Goal: Information Seeking & Learning: Compare options

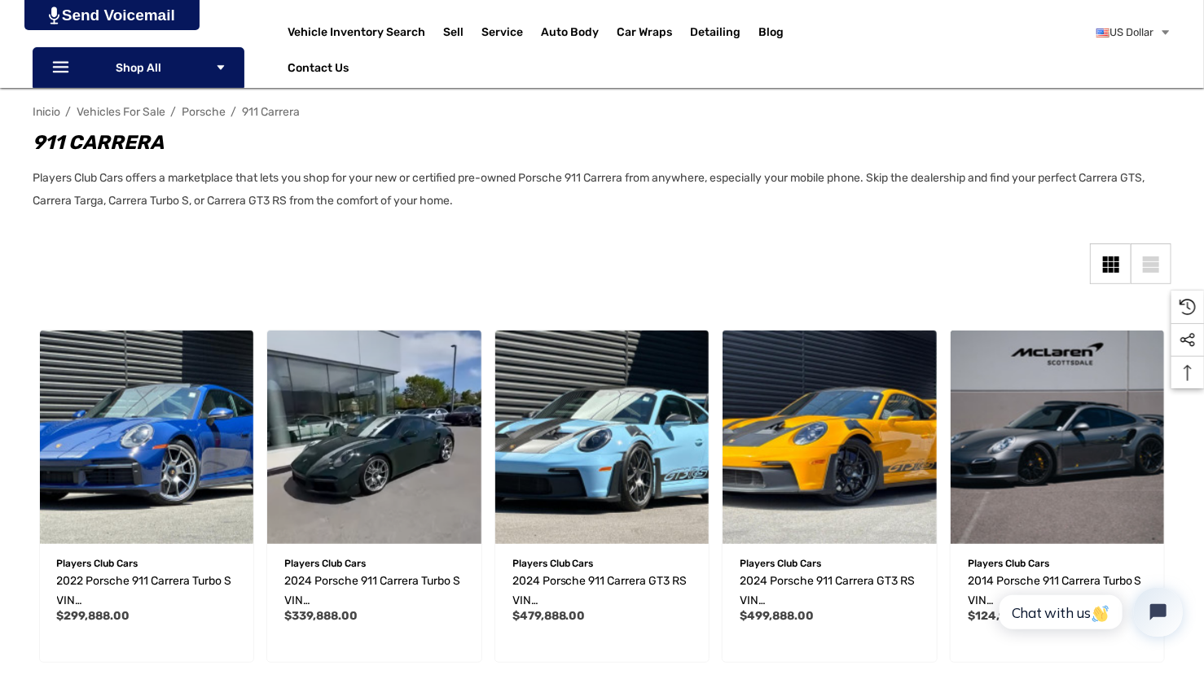
scroll to position [207, 0]
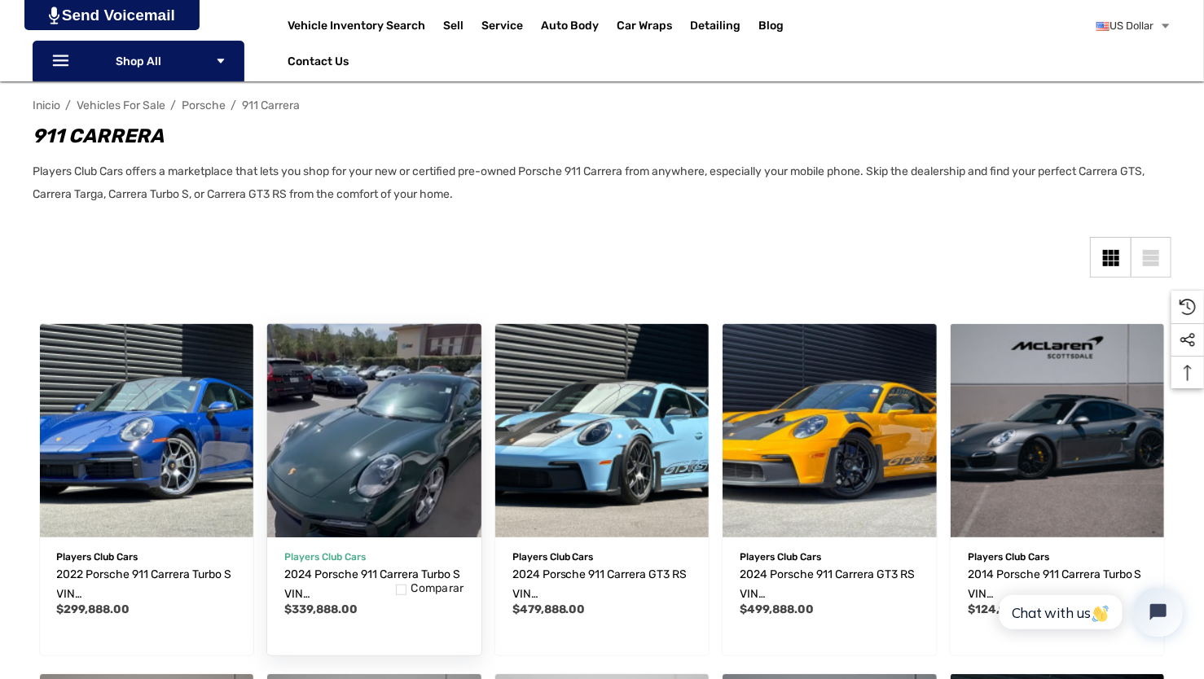
click at [364, 469] on img "2024 Porsche 911 Carrera Turbo S VIN WP0AD2A93RS253171,$339,888.00\a" at bounding box center [374, 430] width 235 height 235
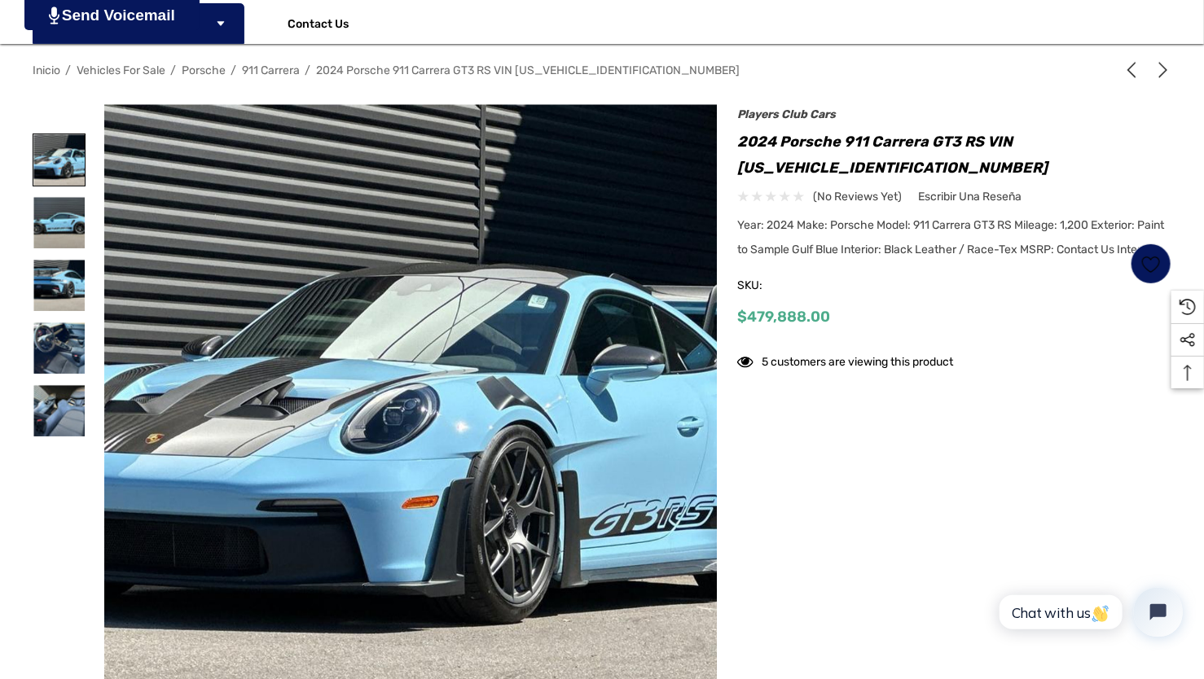
click at [64, 163] on img at bounding box center [58, 159] width 51 height 51
click at [46, 283] on img at bounding box center [58, 285] width 51 height 51
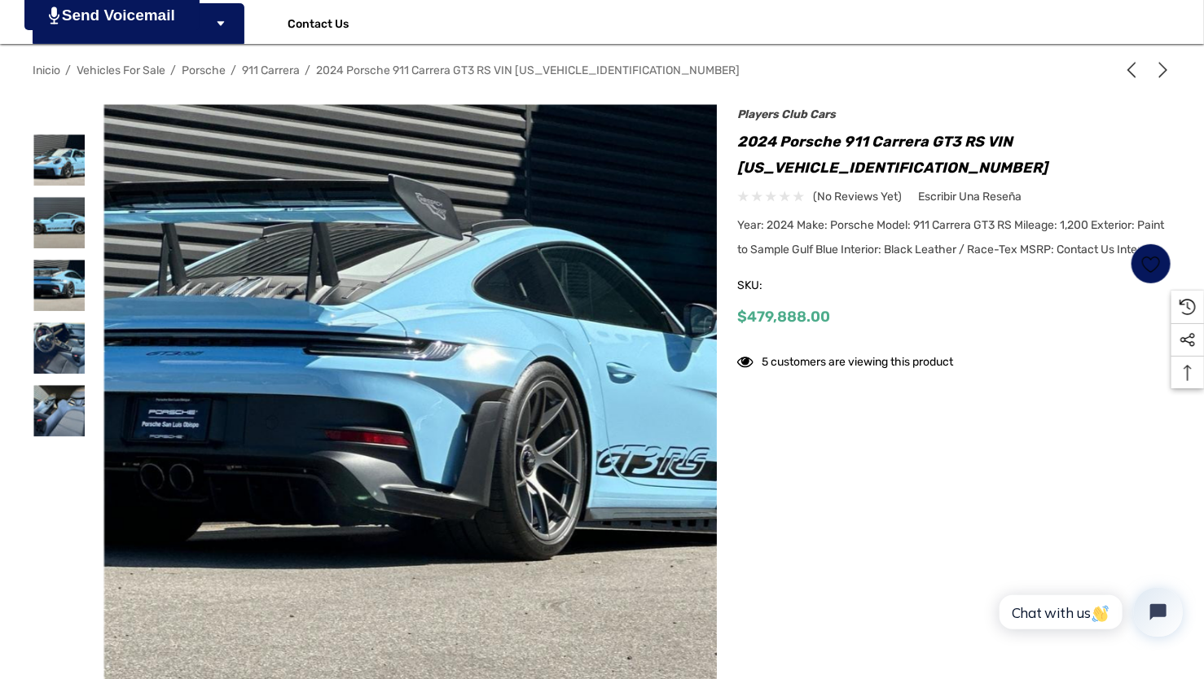
click at [48, 319] on div at bounding box center [59, 348] width 53 height 63
click at [66, 348] on img at bounding box center [58, 348] width 51 height 51
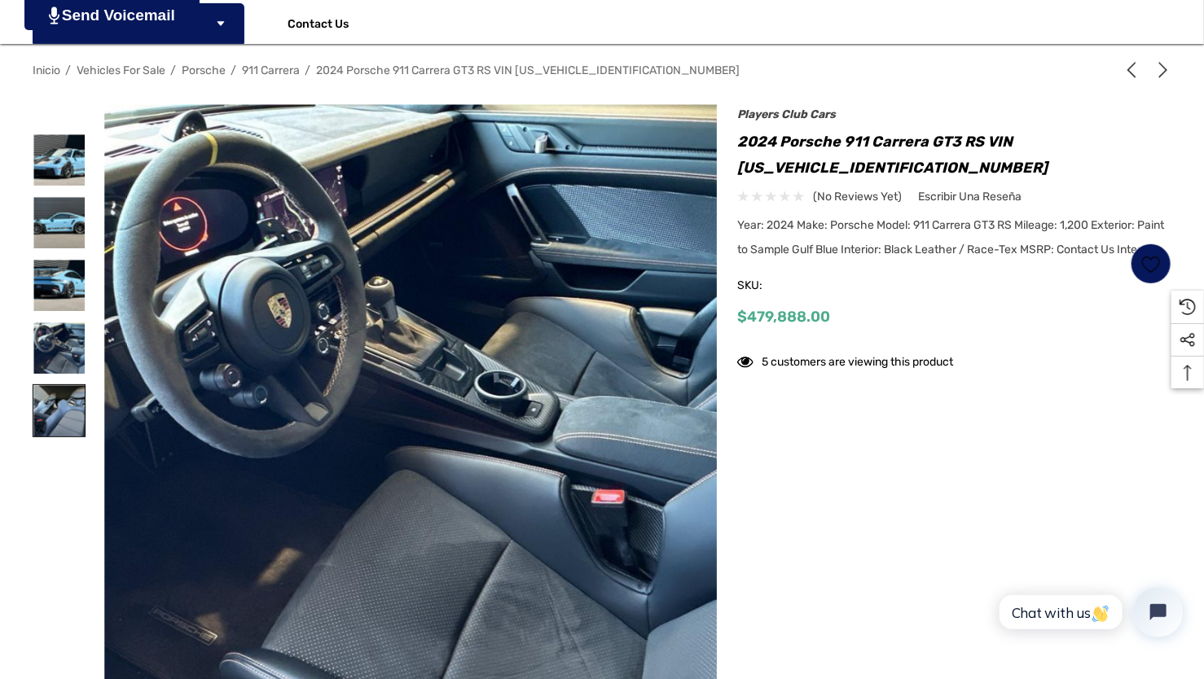
click at [64, 406] on img at bounding box center [58, 410] width 51 height 51
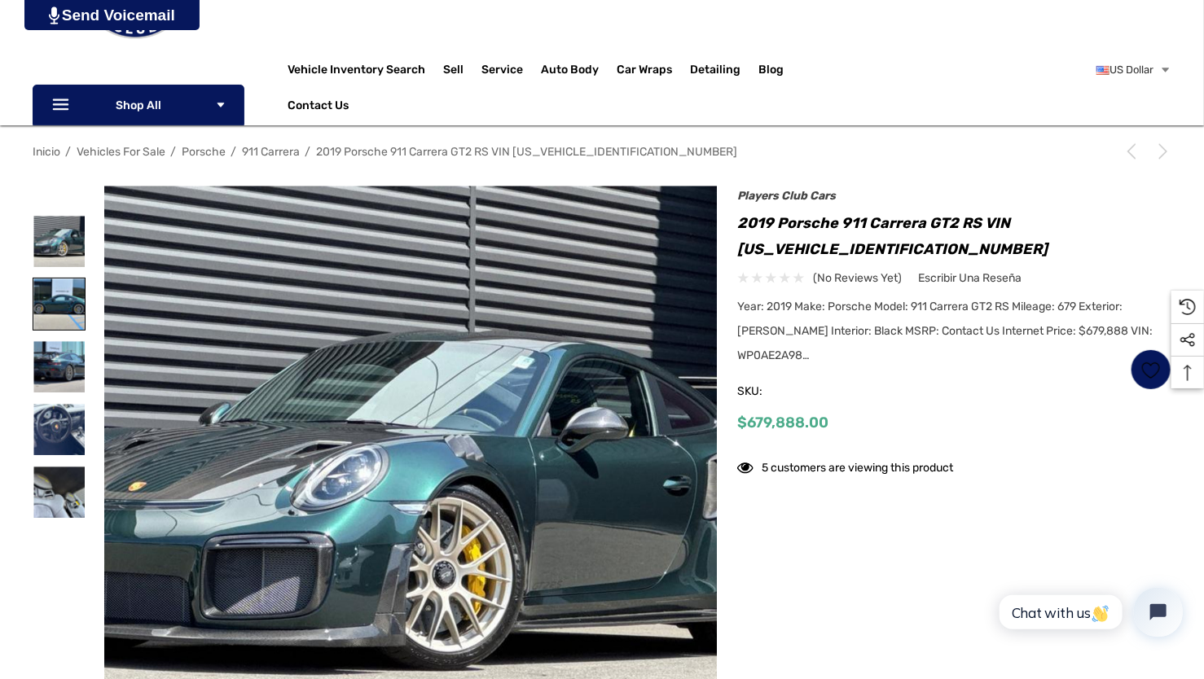
click at [53, 285] on img at bounding box center [58, 304] width 51 height 51
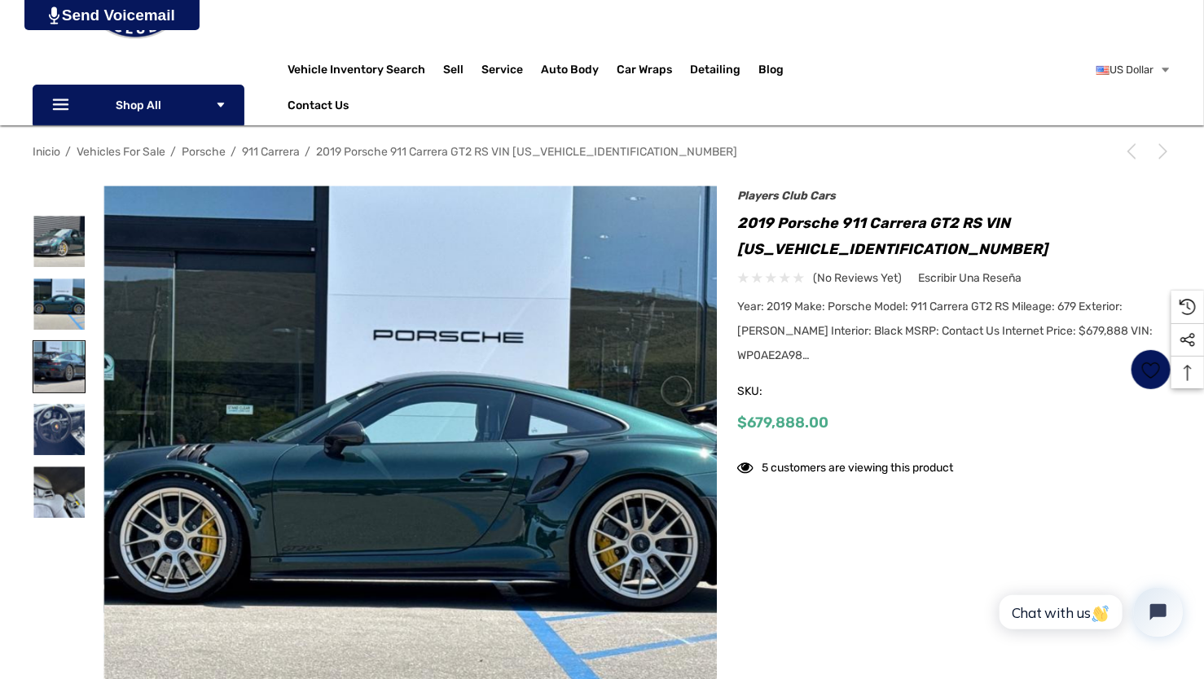
click at [54, 358] on img at bounding box center [58, 366] width 51 height 51
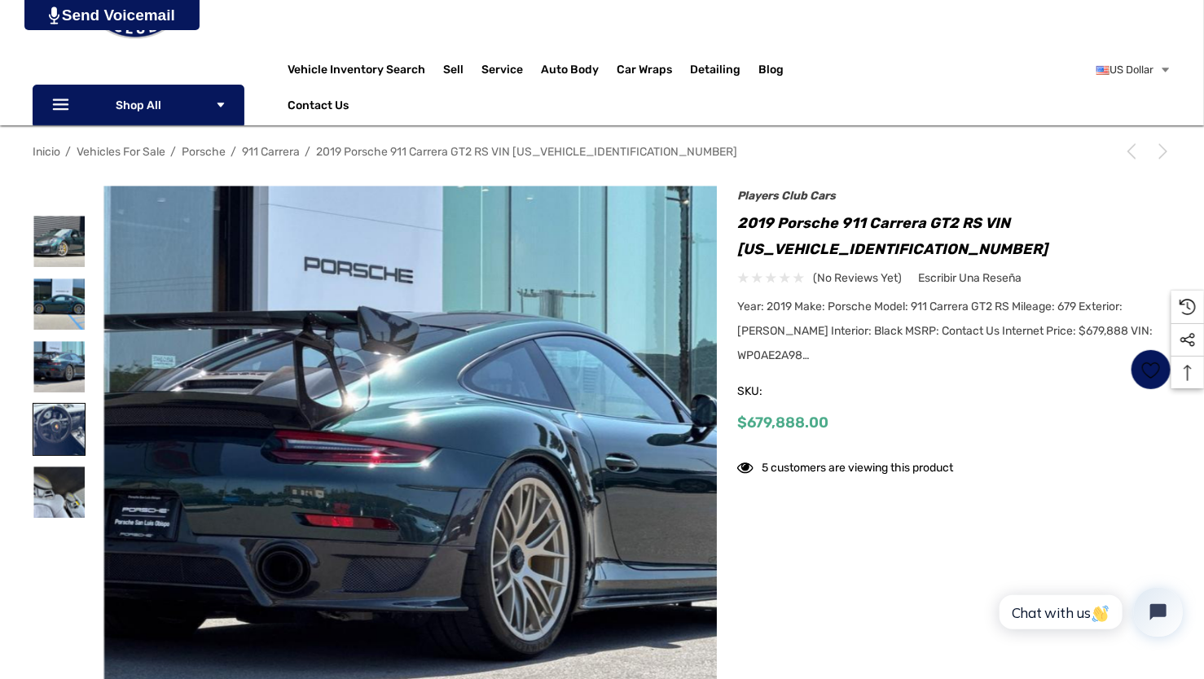
click at [71, 418] on img at bounding box center [58, 429] width 51 height 51
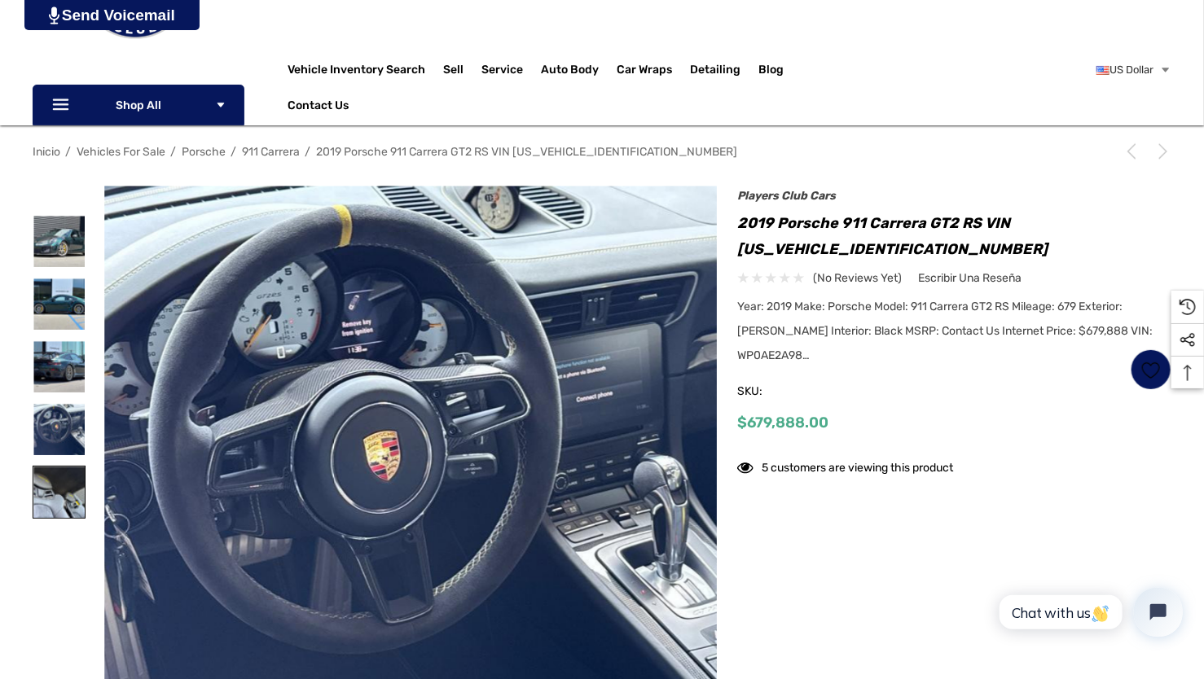
click at [55, 487] on img at bounding box center [58, 492] width 51 height 51
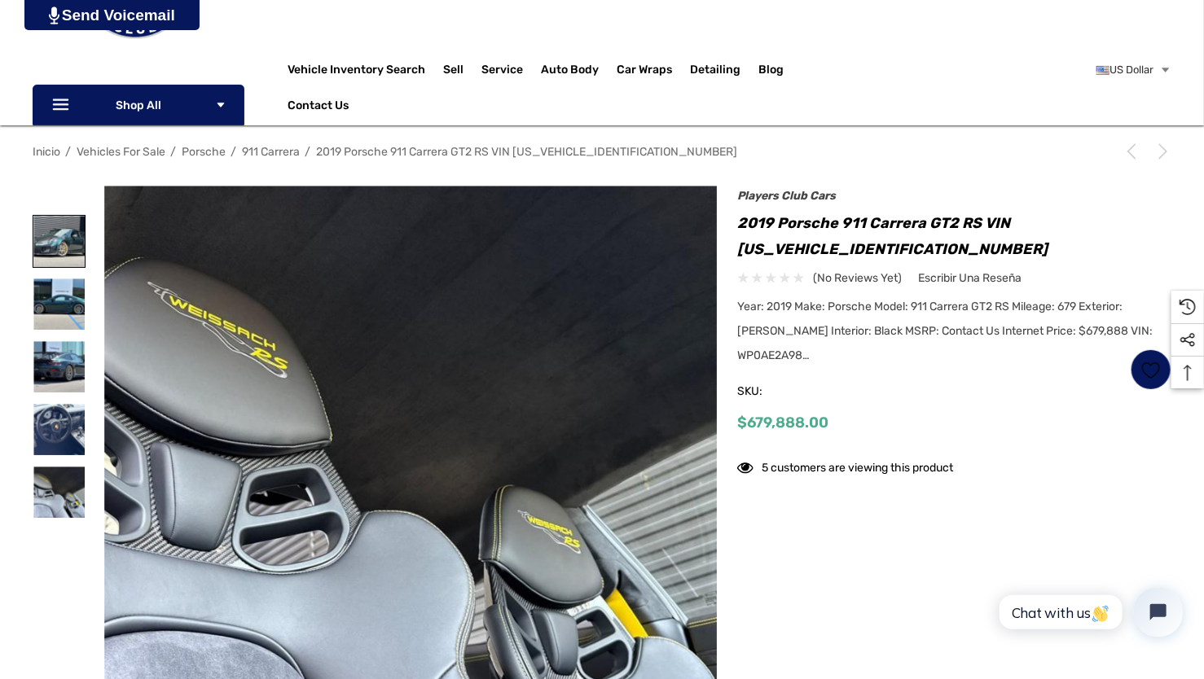
click at [62, 246] on img at bounding box center [58, 241] width 51 height 51
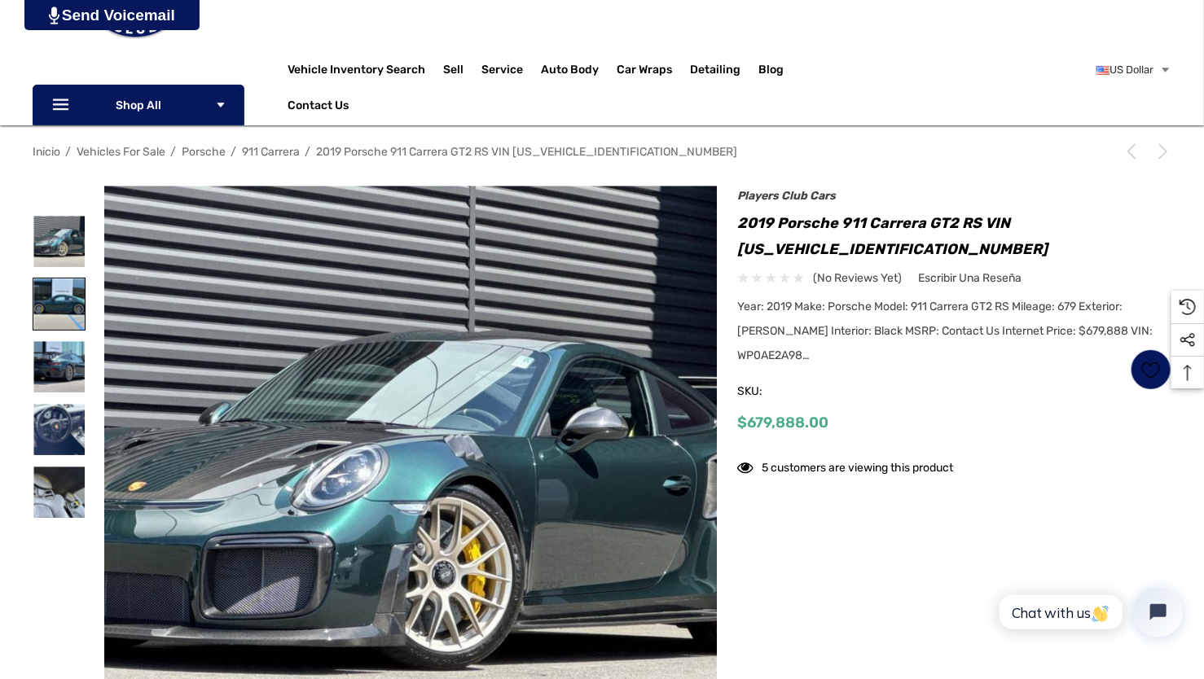
click at [54, 292] on img at bounding box center [58, 304] width 51 height 51
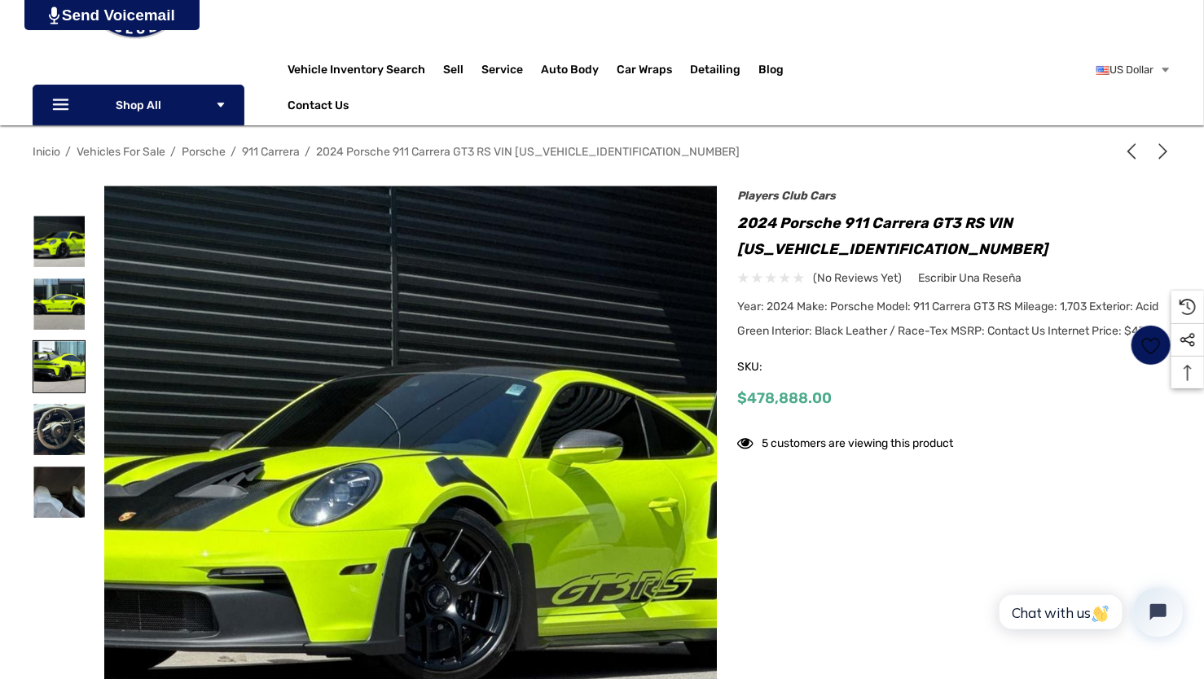
click at [66, 365] on img at bounding box center [58, 366] width 51 height 51
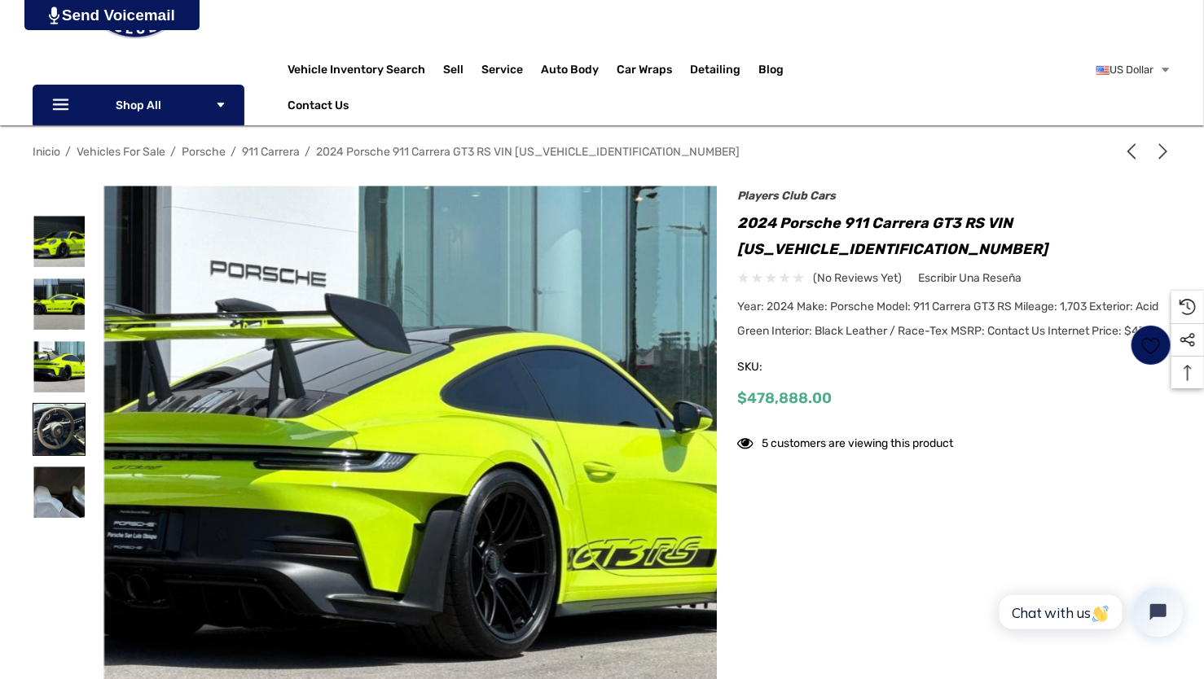
click at [64, 426] on img at bounding box center [58, 429] width 51 height 51
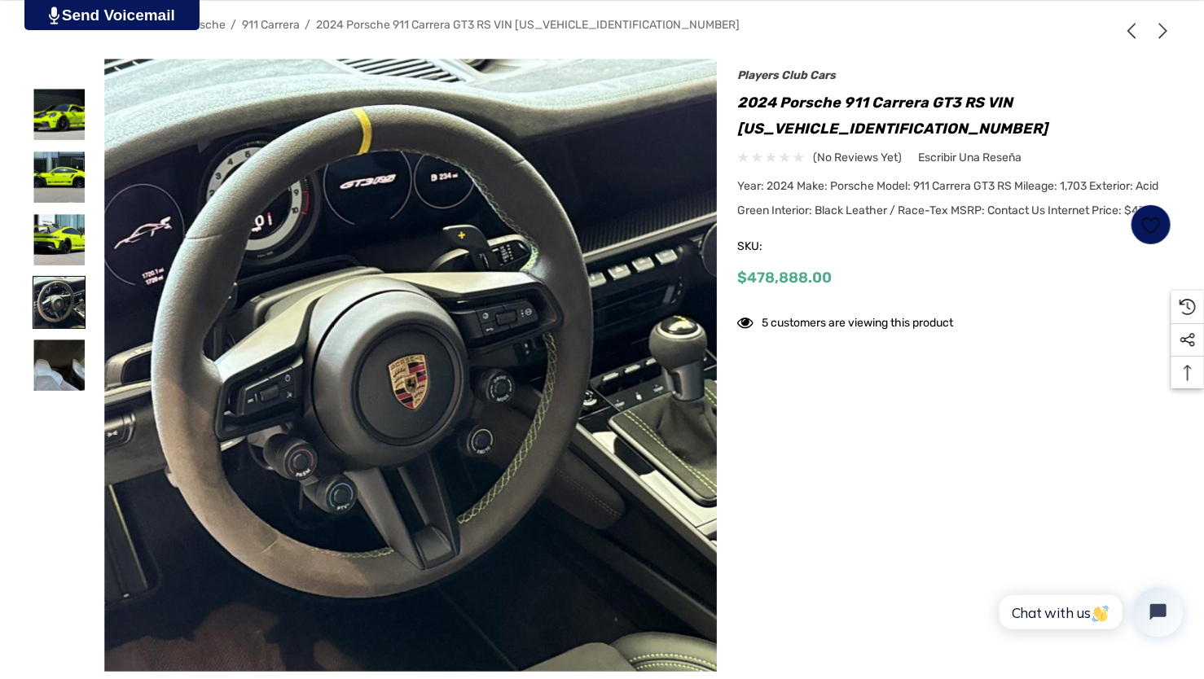
scroll to position [326, 0]
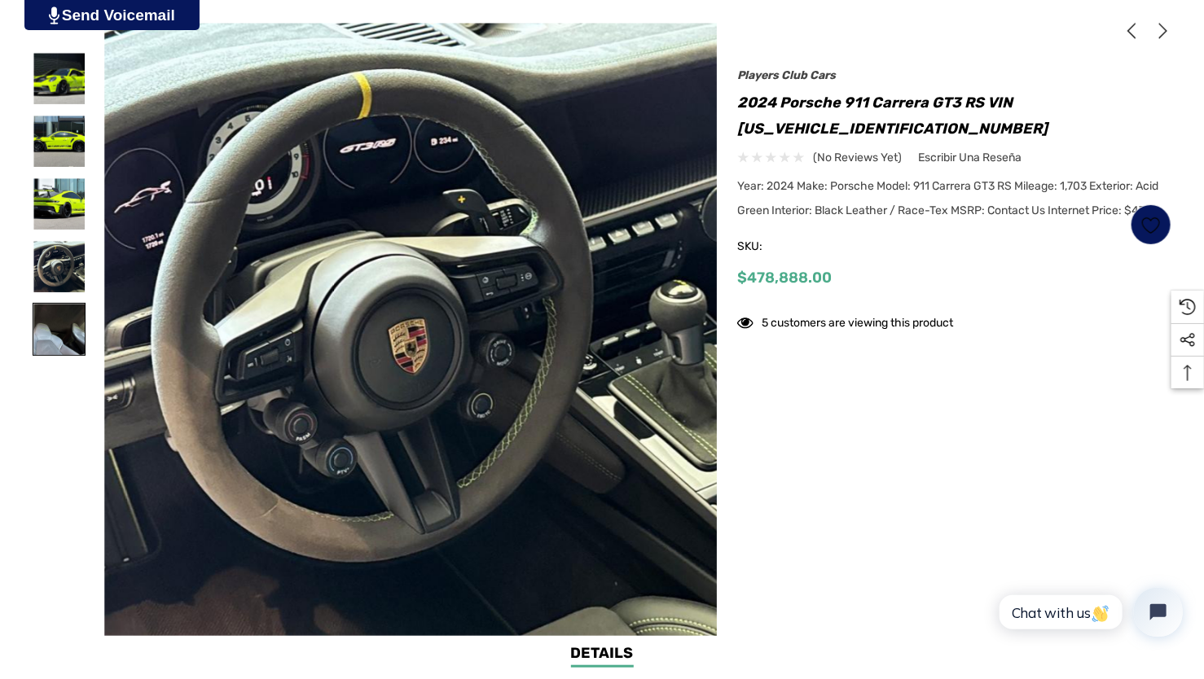
click at [74, 327] on img at bounding box center [58, 329] width 51 height 51
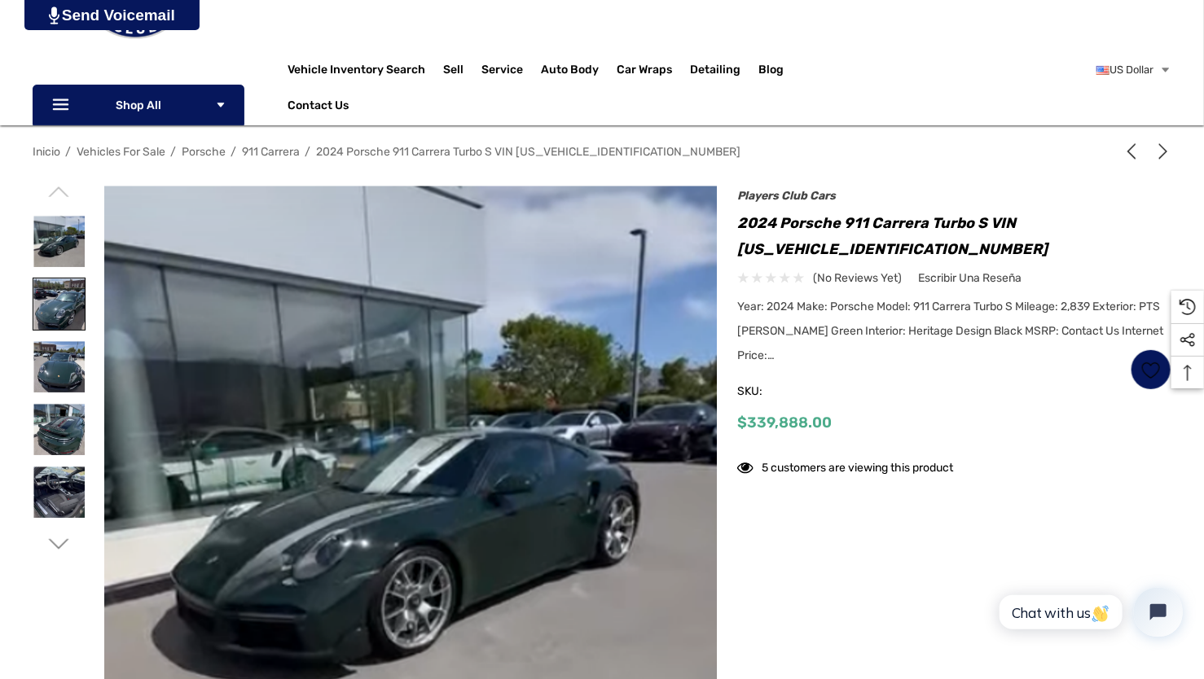
click at [64, 308] on img at bounding box center [58, 304] width 51 height 51
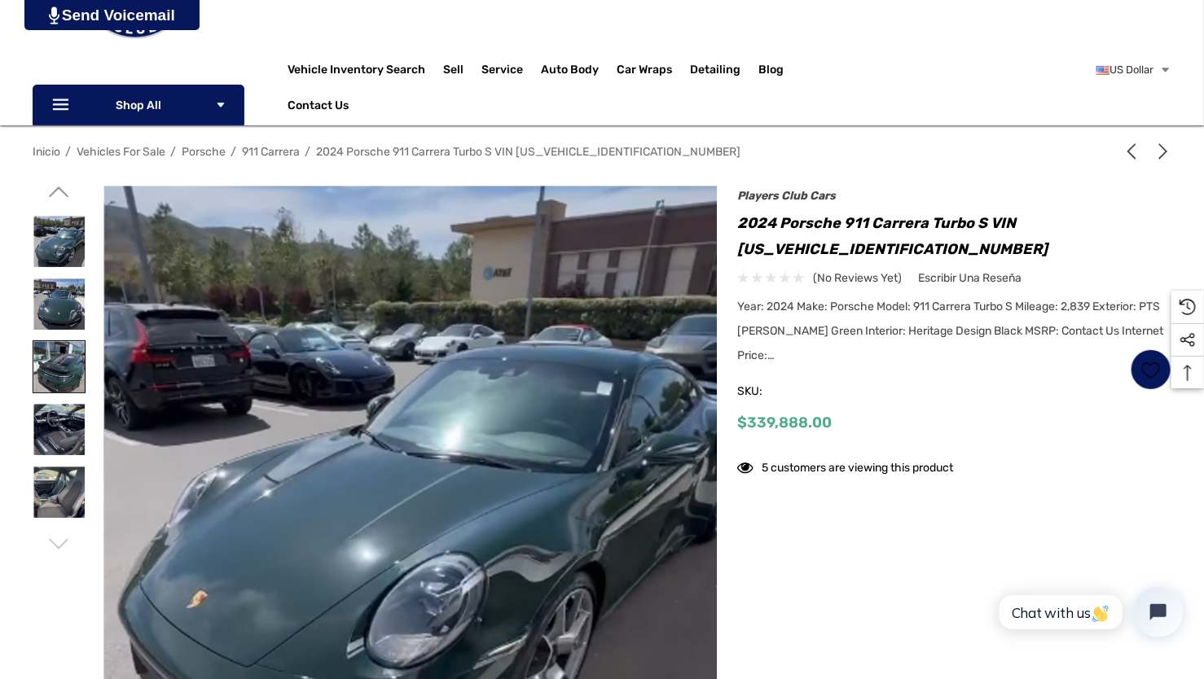
click at [49, 360] on img at bounding box center [58, 366] width 51 height 51
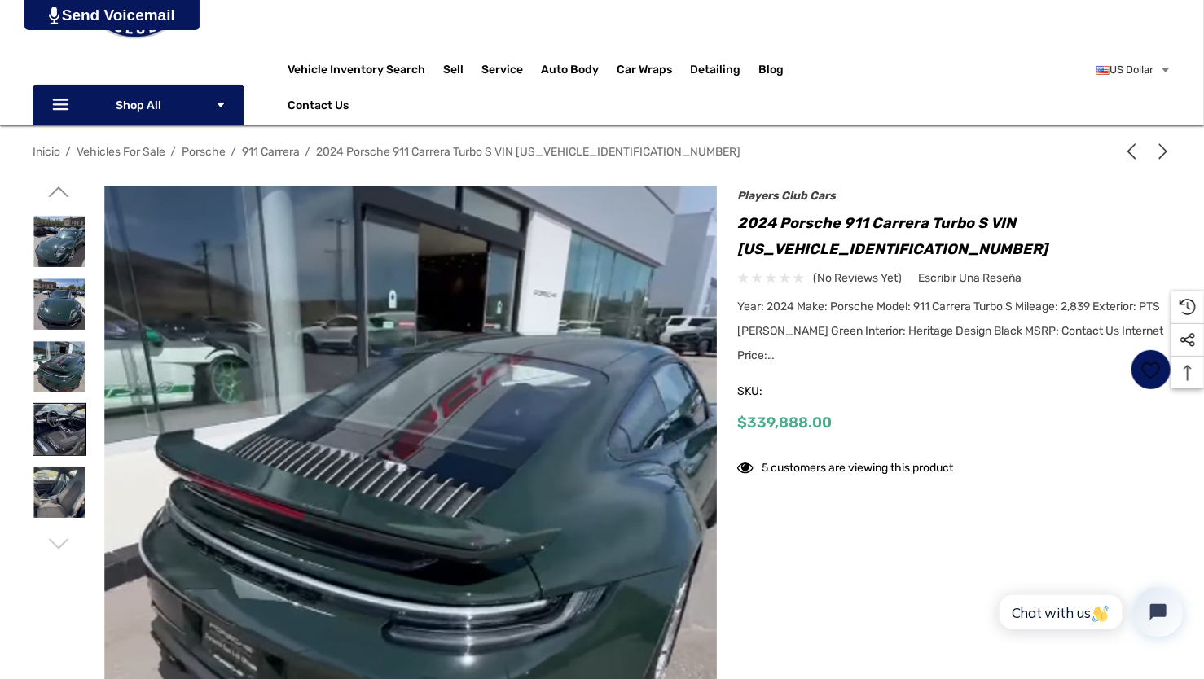
click at [58, 419] on img at bounding box center [58, 429] width 51 height 51
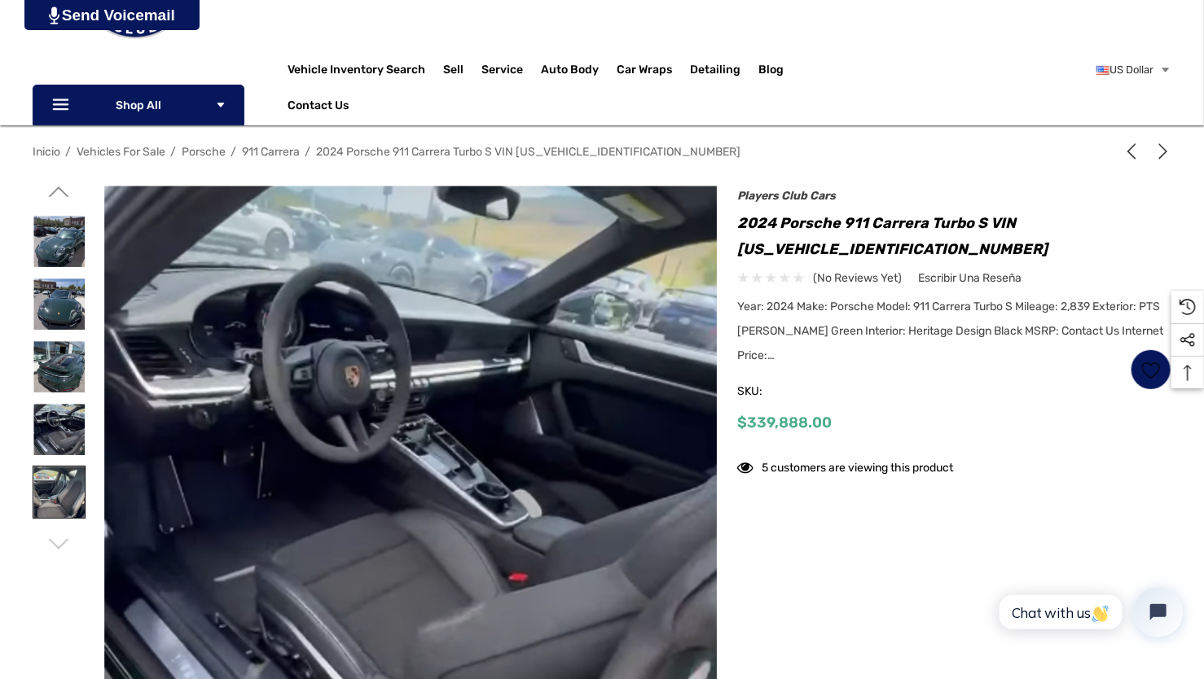
click at [63, 481] on img at bounding box center [58, 492] width 51 height 51
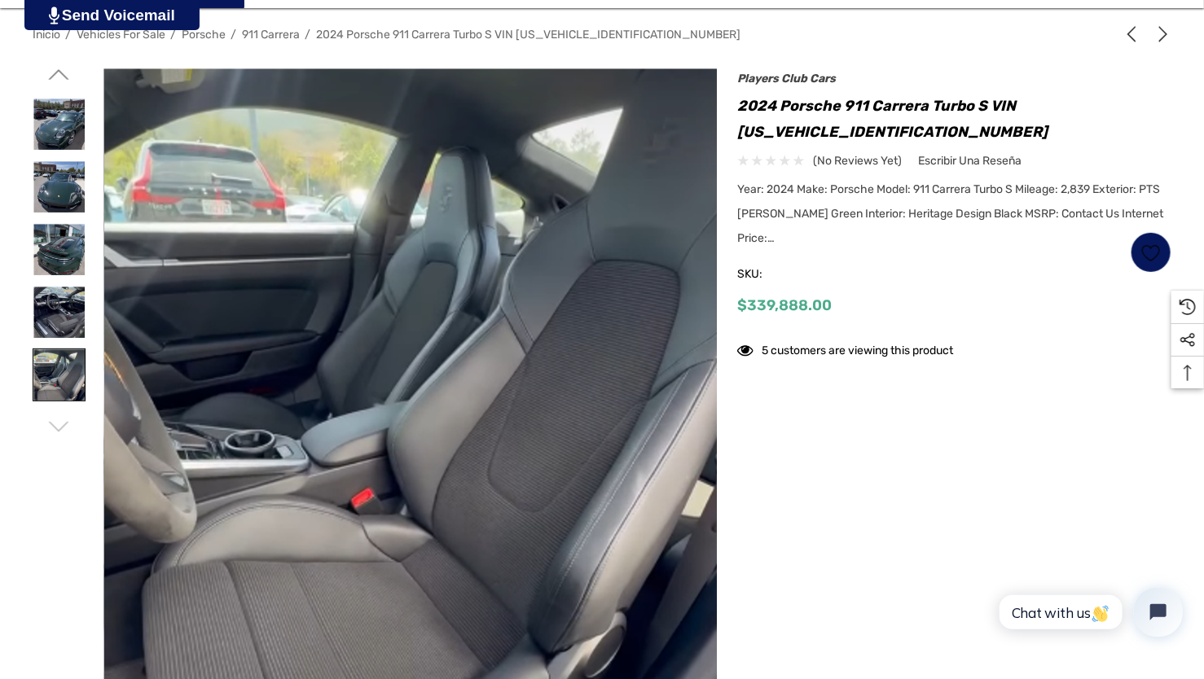
scroll to position [326, 0]
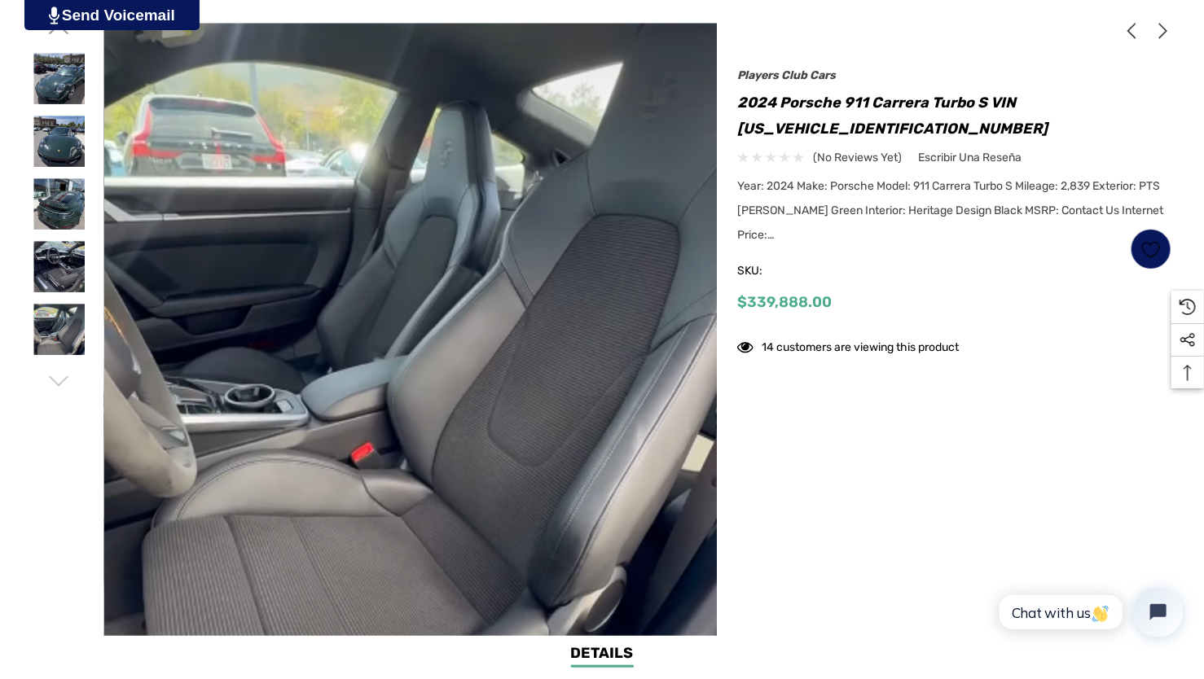
click at [64, 387] on icon "Ir a diapositiva 1 de 2" at bounding box center [59, 381] width 20 height 20
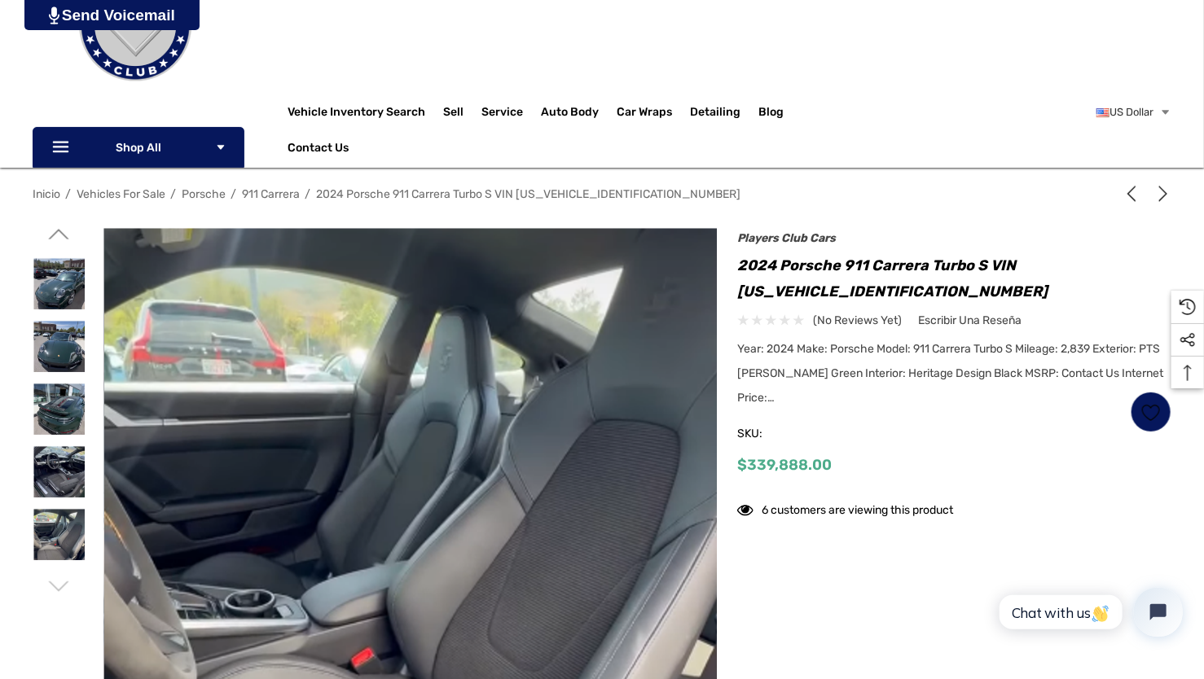
scroll to position [163, 0]
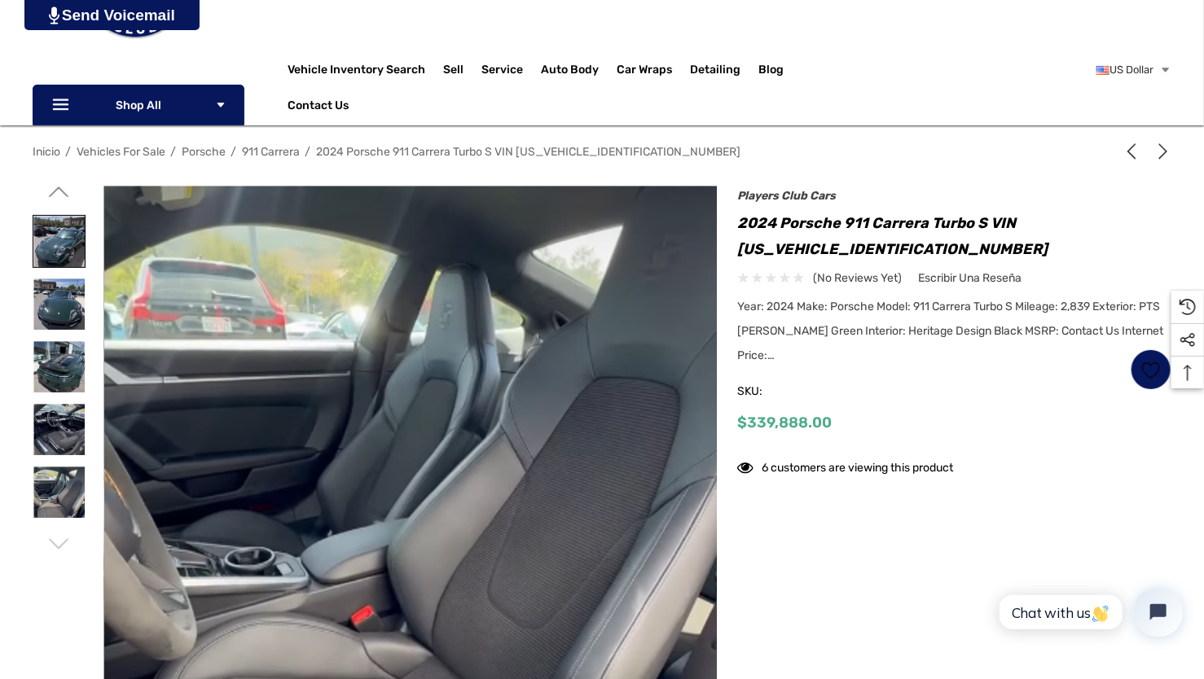
click at [69, 246] on img at bounding box center [58, 241] width 51 height 51
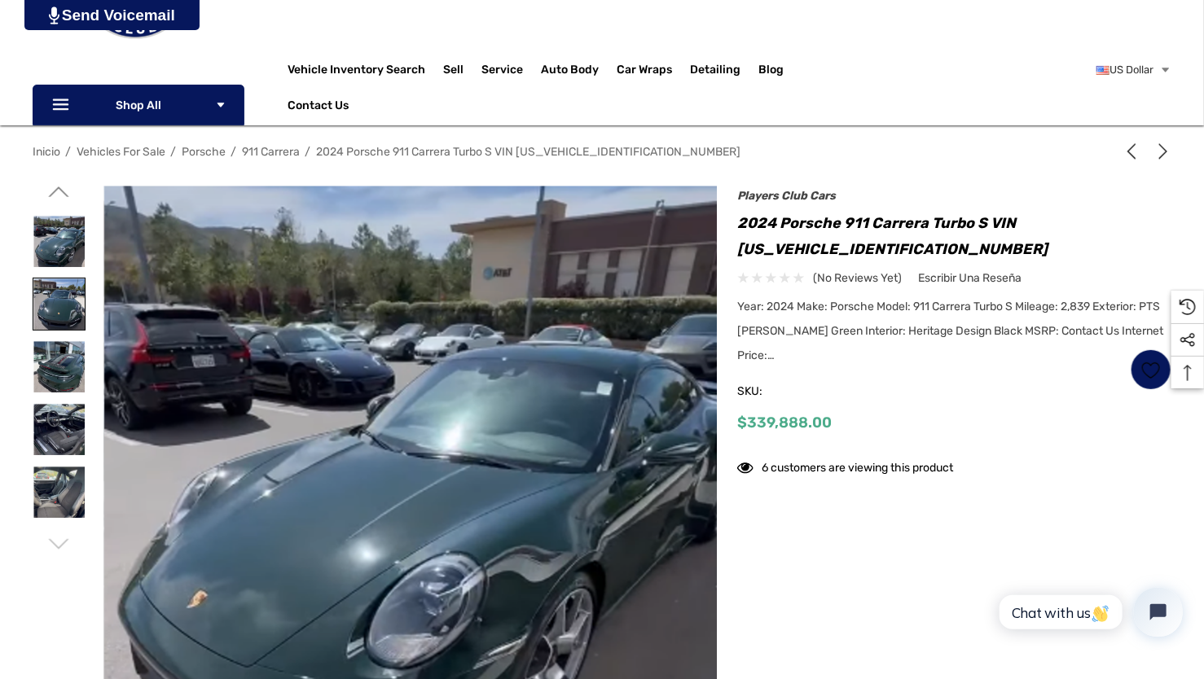
click at [52, 316] on img at bounding box center [58, 304] width 51 height 51
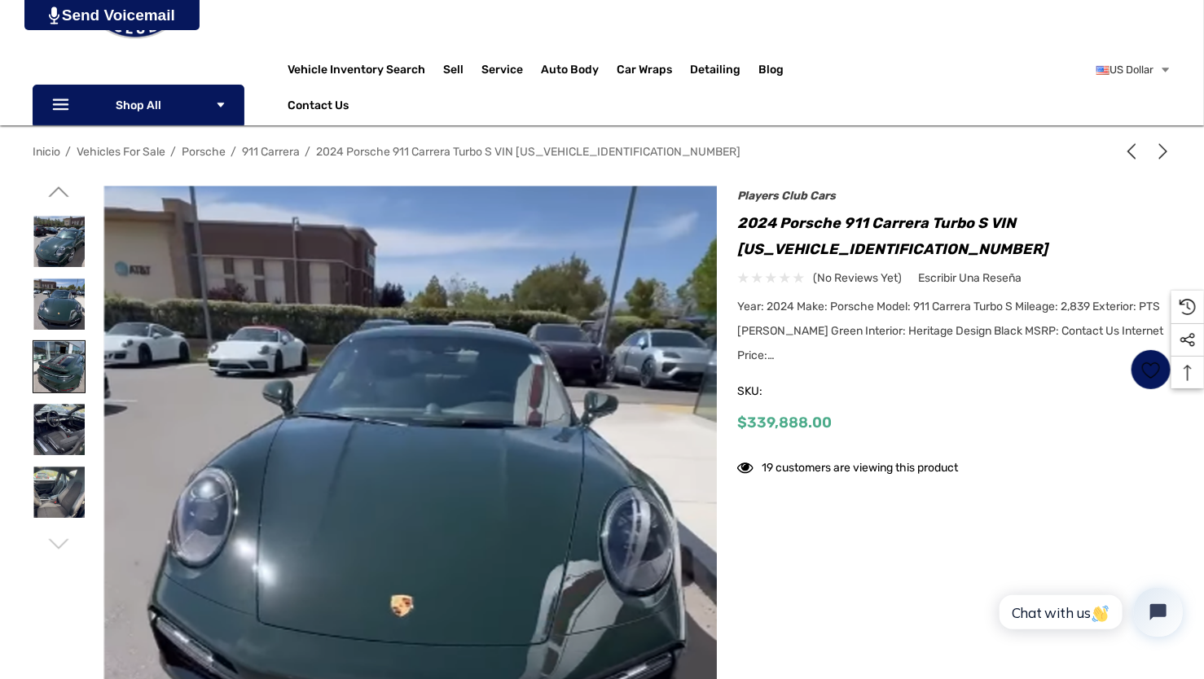
click at [55, 369] on img at bounding box center [58, 366] width 51 height 51
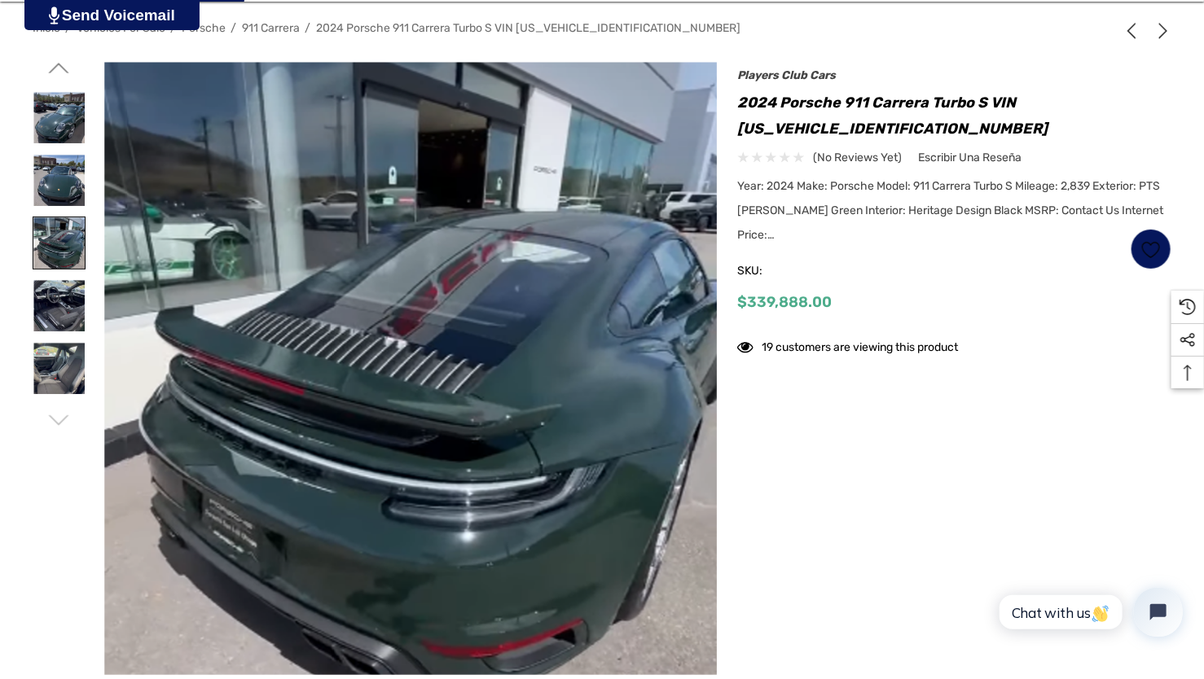
scroll to position [326, 0]
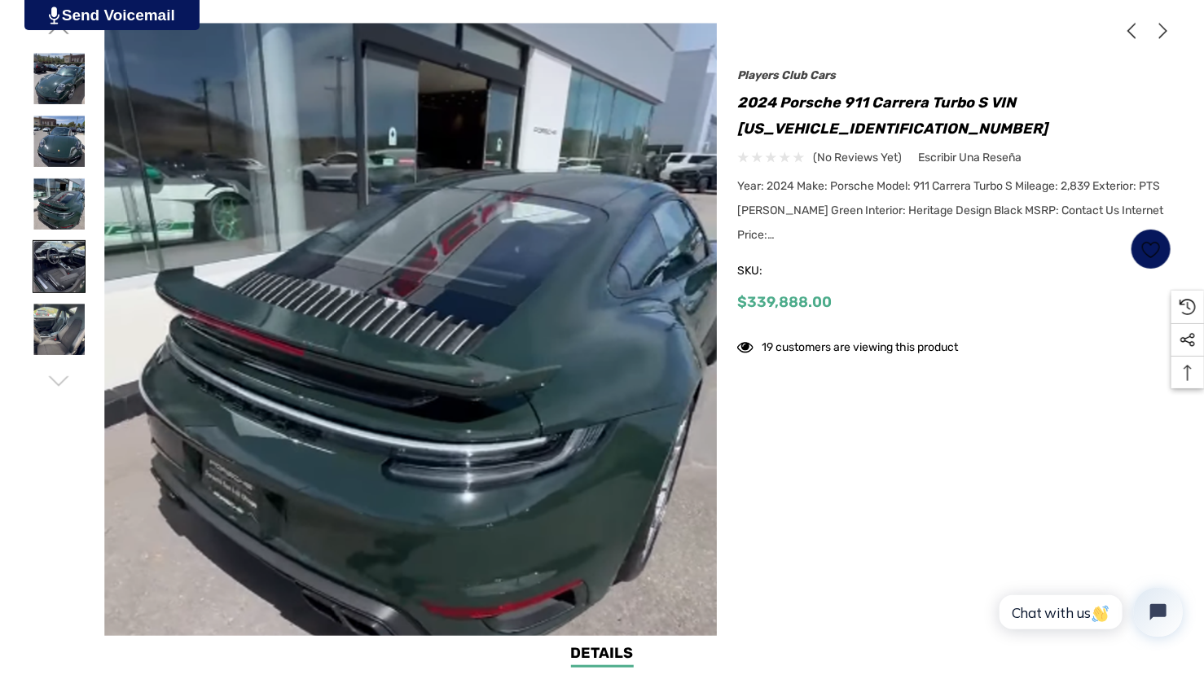
click at [73, 274] on img at bounding box center [58, 266] width 51 height 51
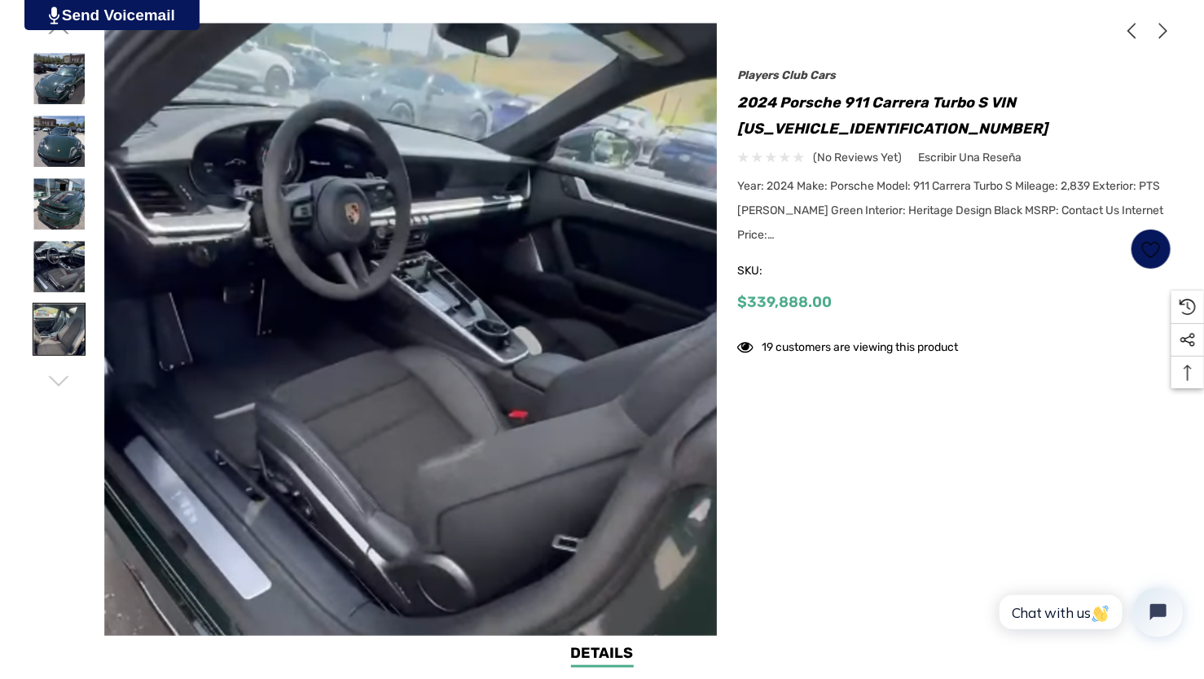
click at [65, 311] on img at bounding box center [58, 329] width 51 height 51
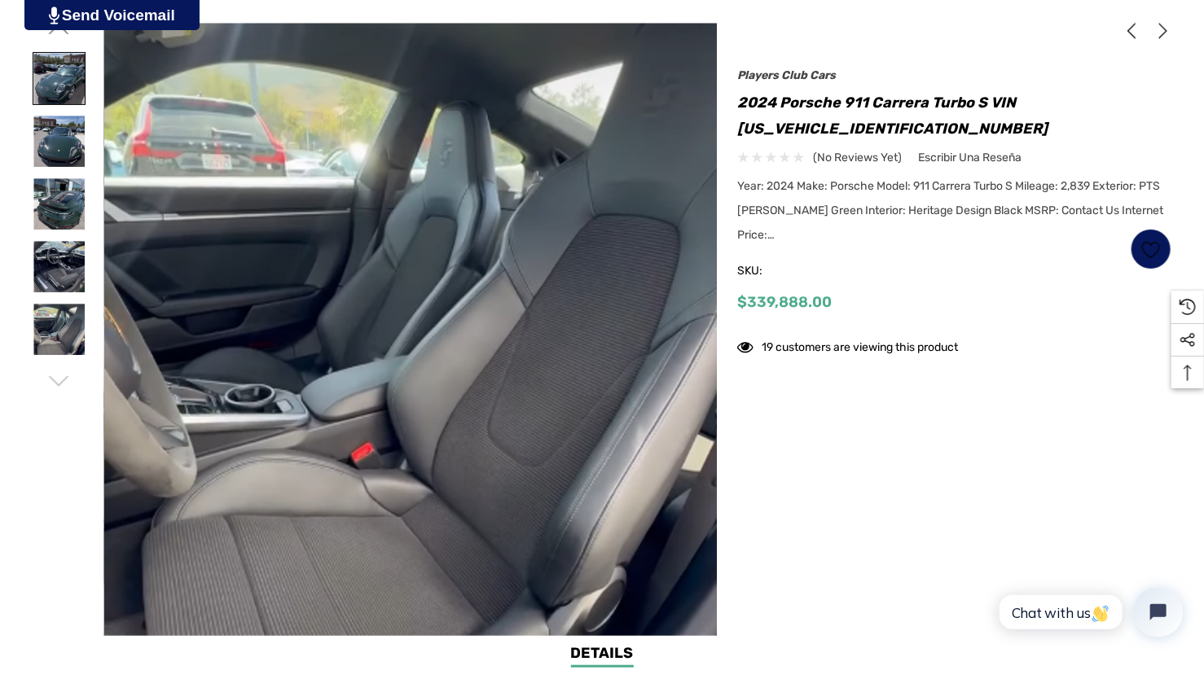
click at [64, 86] on img at bounding box center [58, 78] width 51 height 51
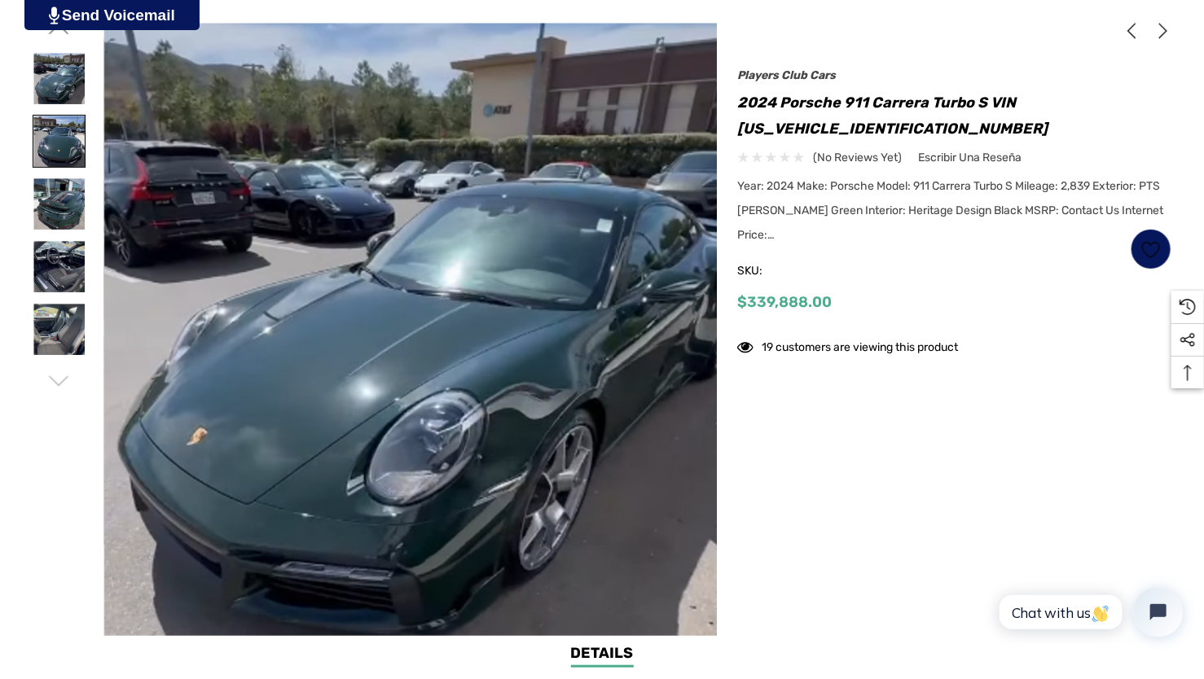
click at [57, 132] on img at bounding box center [58, 141] width 51 height 51
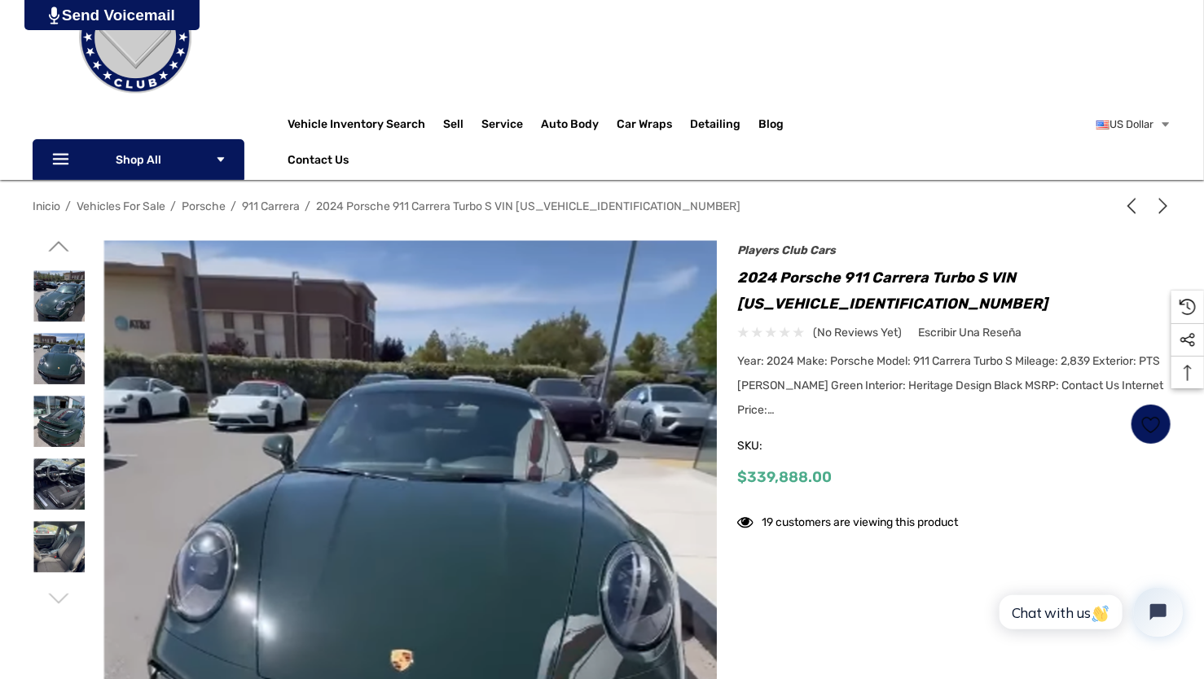
scroll to position [163, 0]
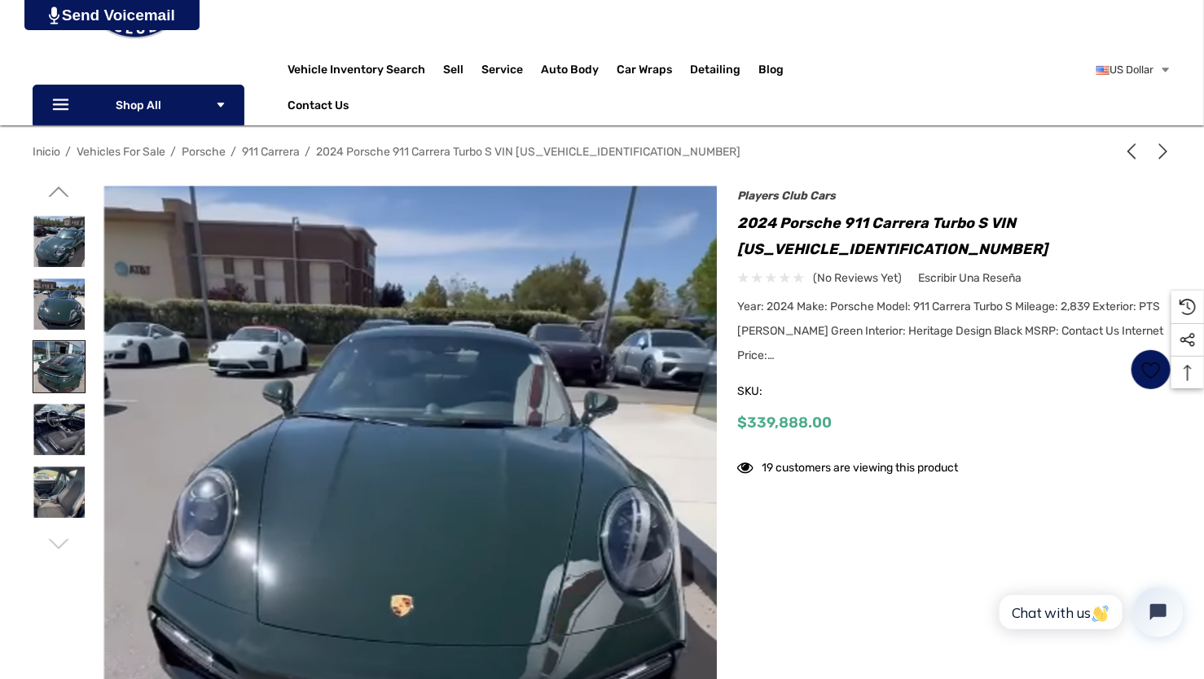
click at [61, 374] on img at bounding box center [58, 366] width 51 height 51
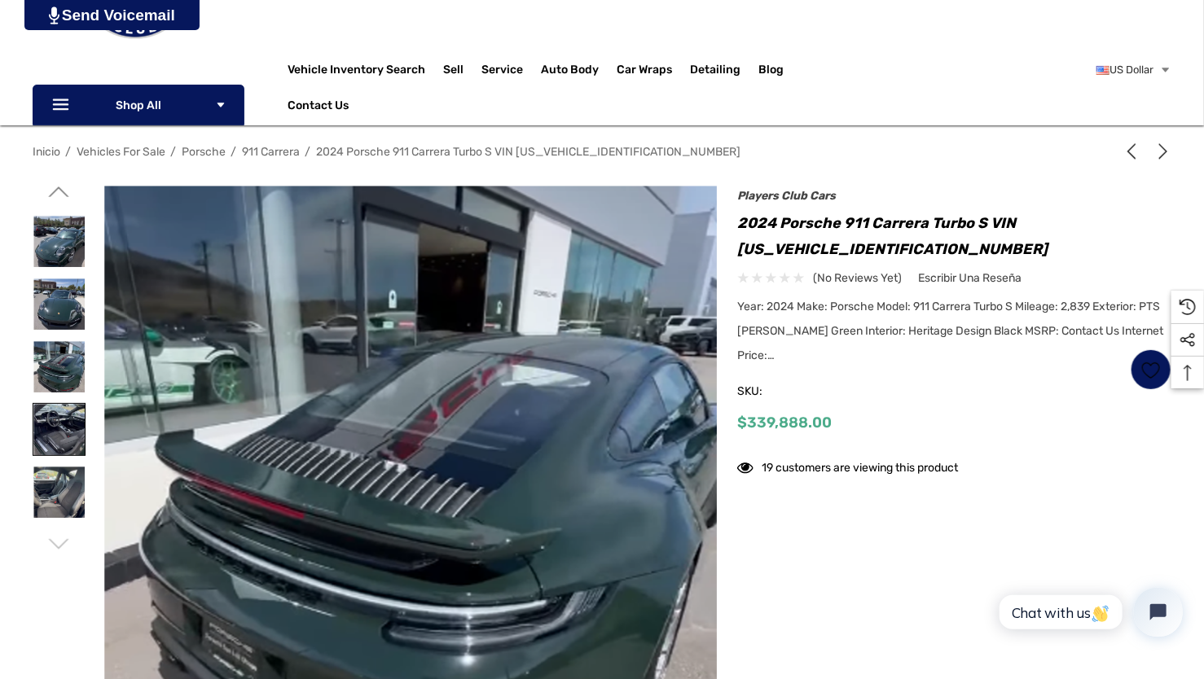
click at [76, 419] on img at bounding box center [58, 429] width 51 height 51
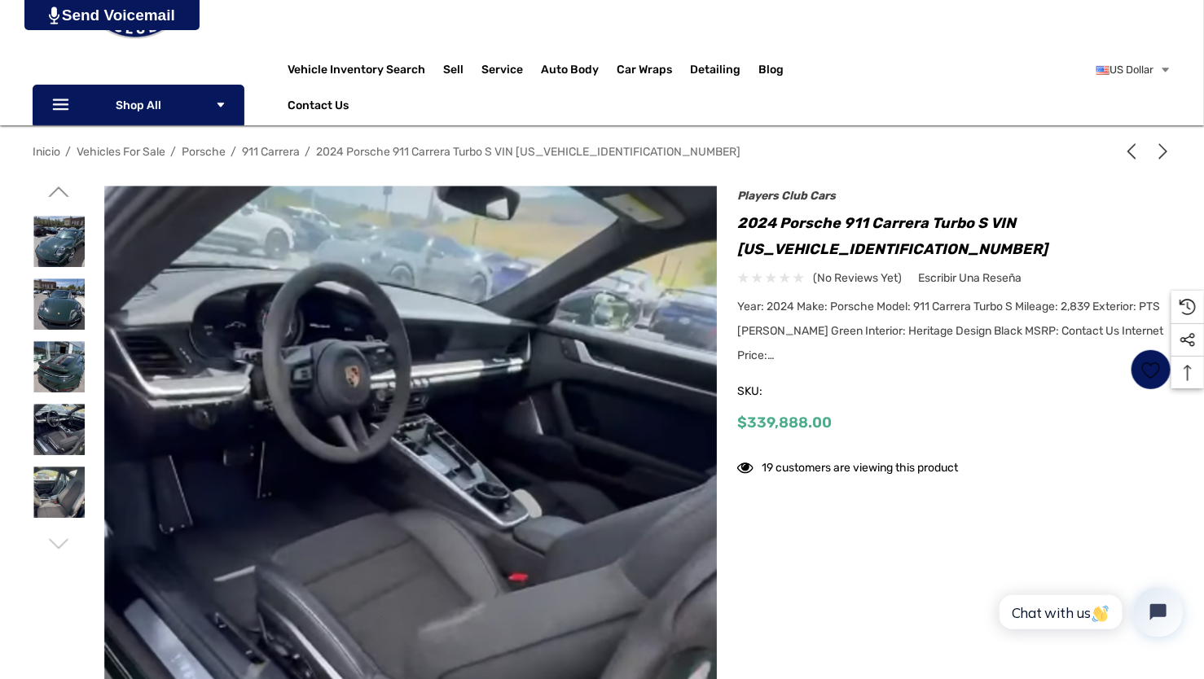
click at [71, 334] on div at bounding box center [59, 304] width 53 height 63
click at [65, 317] on img at bounding box center [58, 304] width 51 height 51
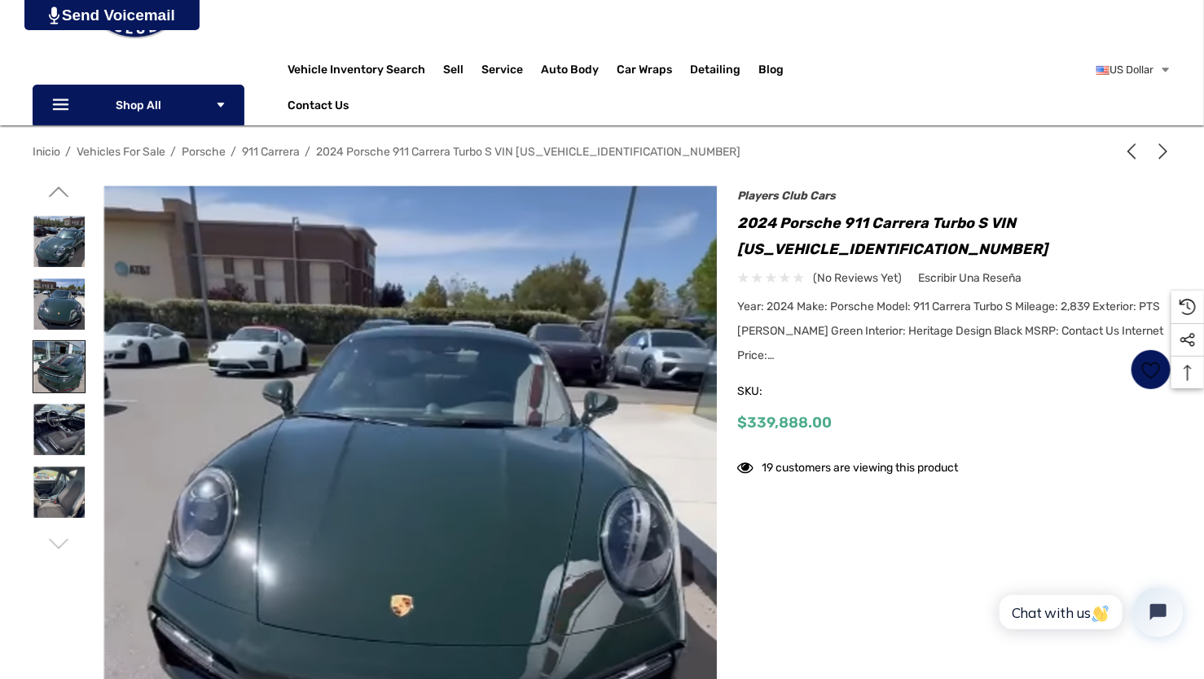
click at [64, 354] on img at bounding box center [58, 366] width 51 height 51
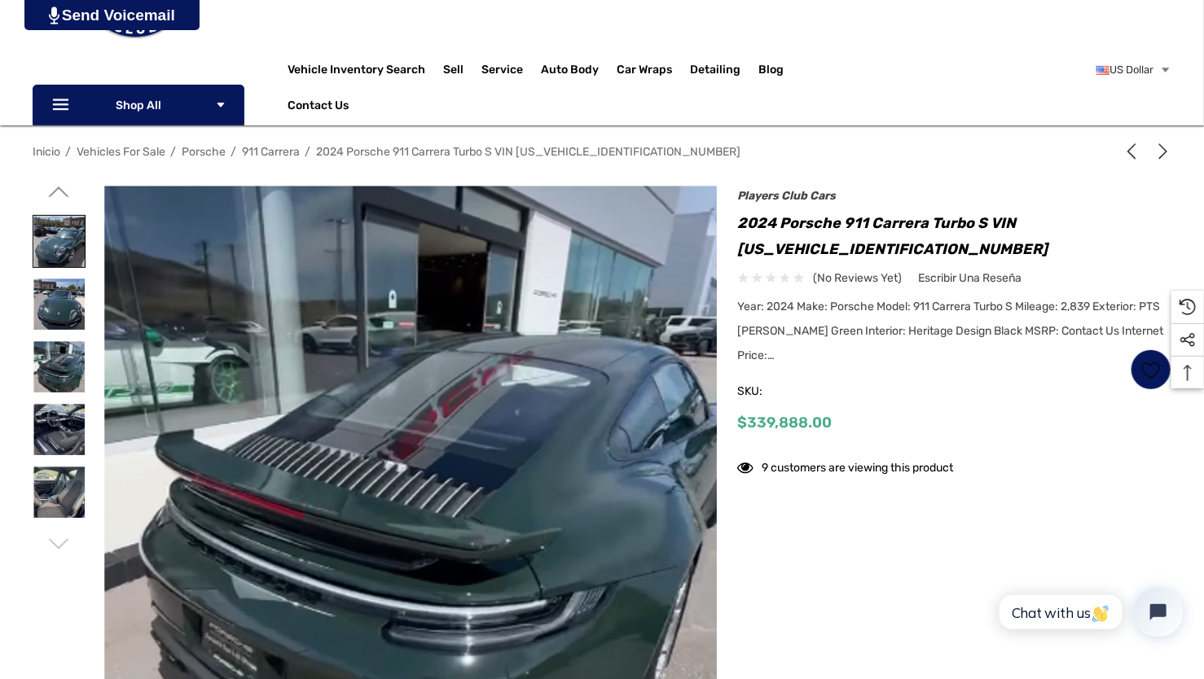
click at [70, 248] on img at bounding box center [58, 241] width 51 height 51
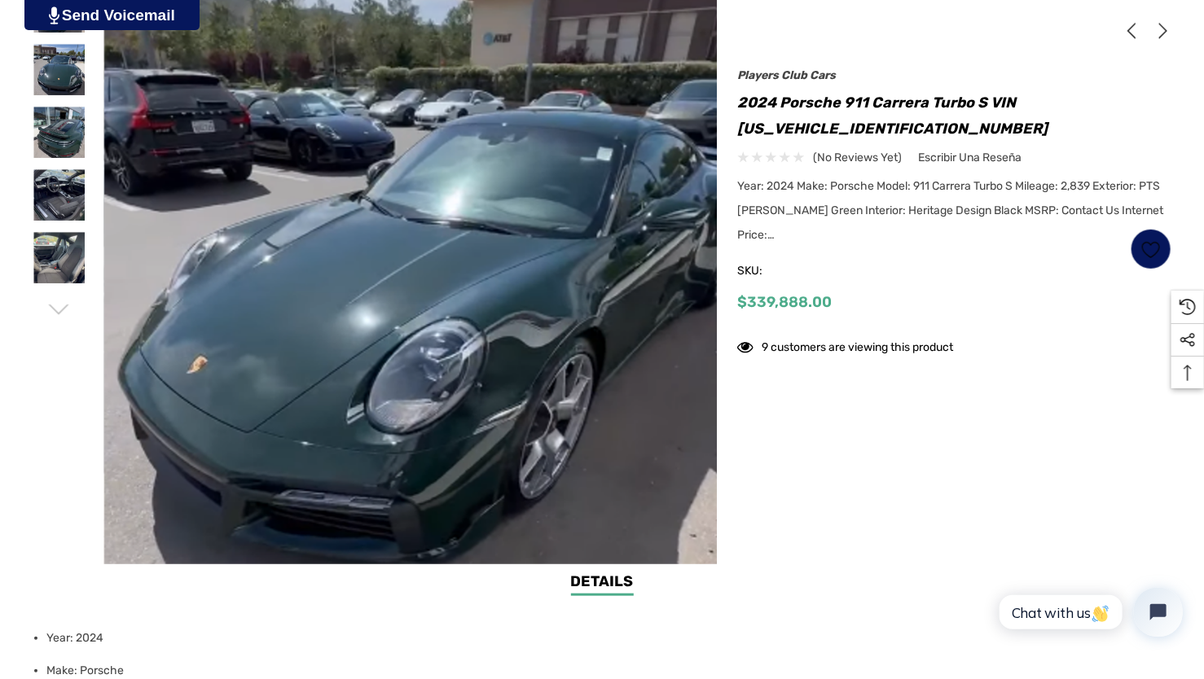
scroll to position [407, 0]
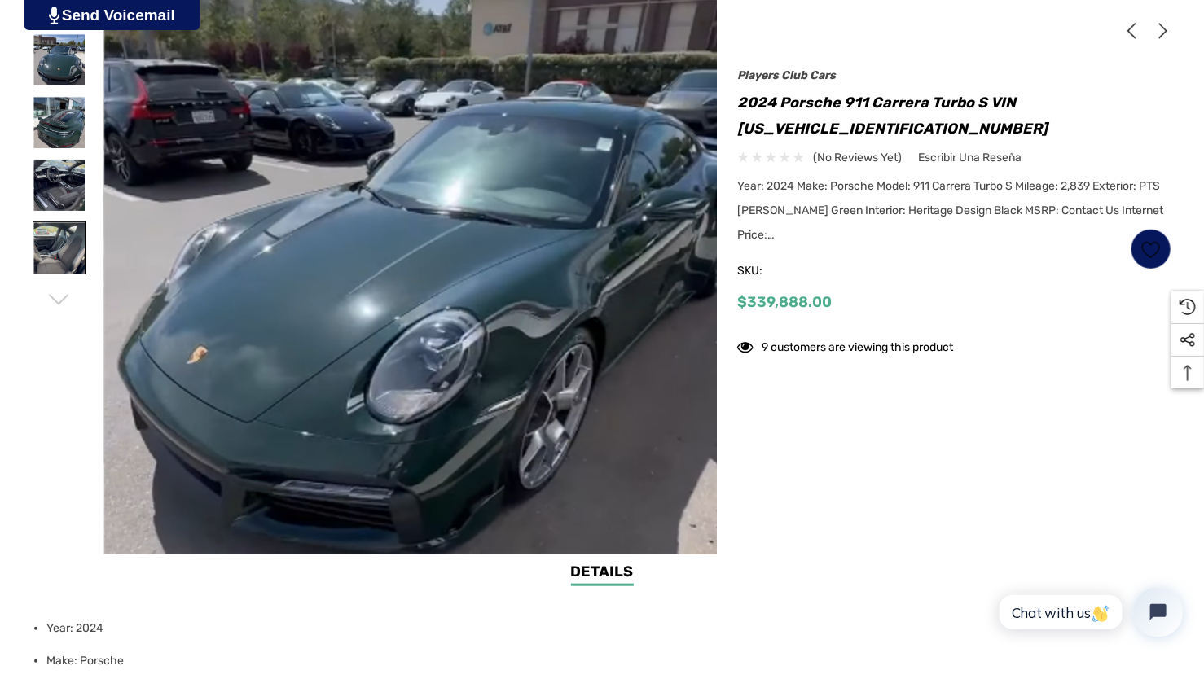
click at [59, 257] on img at bounding box center [58, 247] width 51 height 51
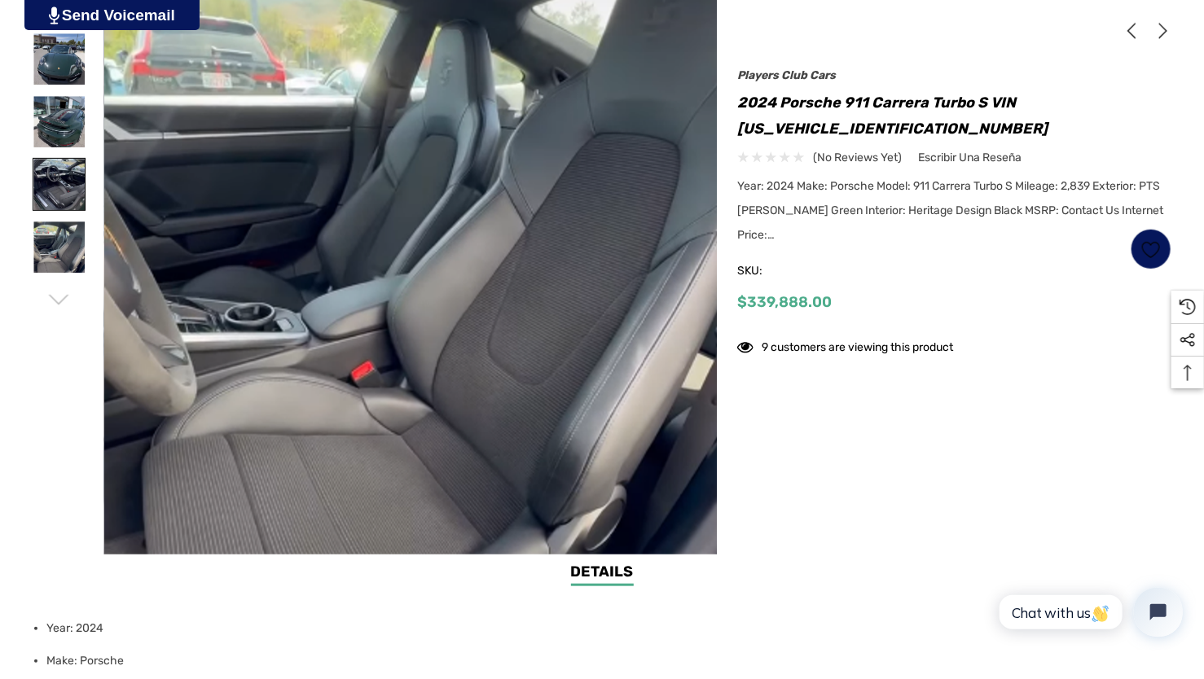
click at [51, 202] on img at bounding box center [58, 184] width 51 height 51
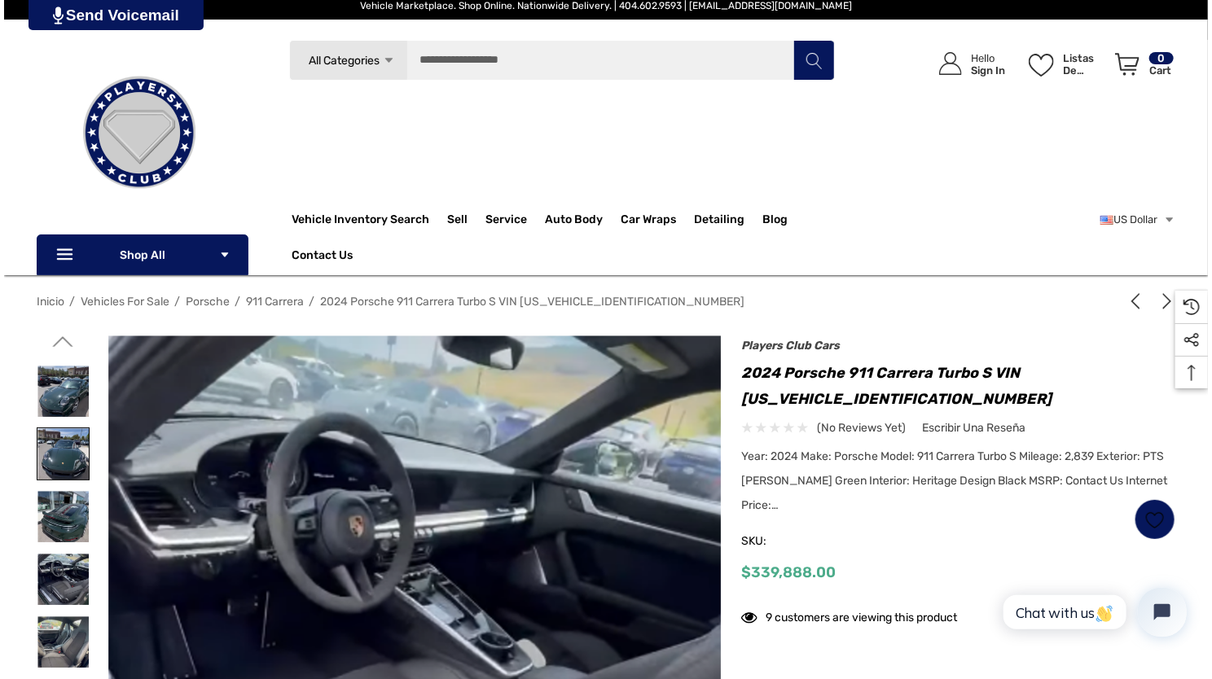
scroll to position [0, 0]
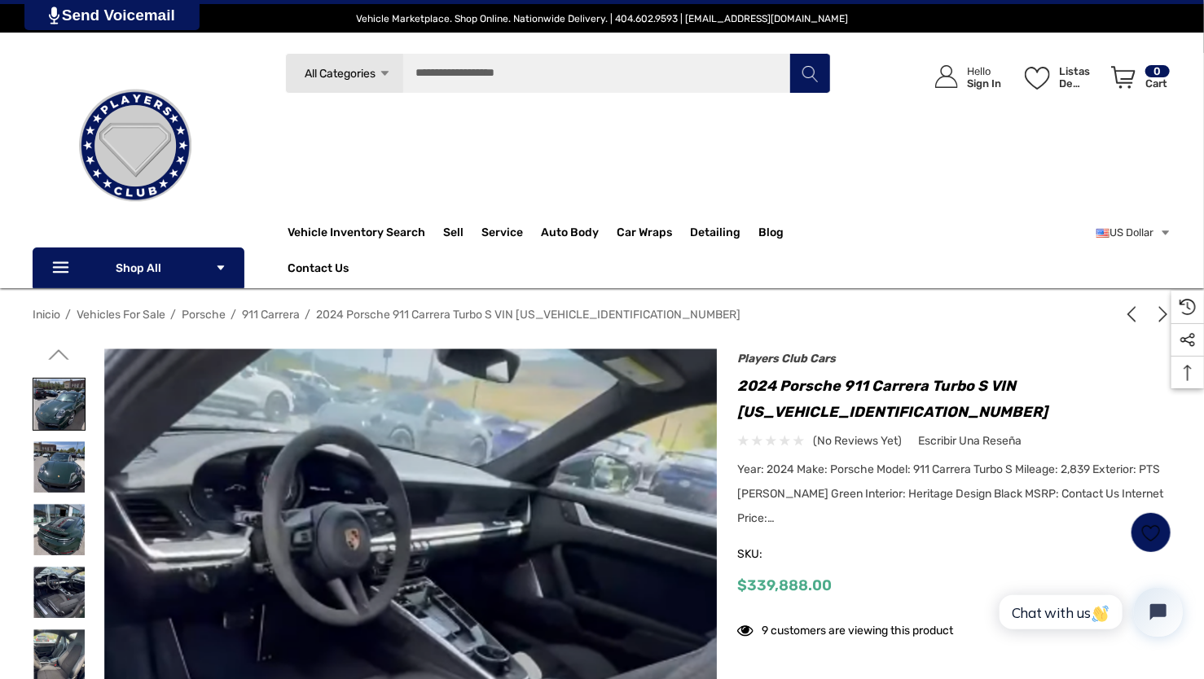
click at [62, 399] on img at bounding box center [58, 404] width 51 height 51
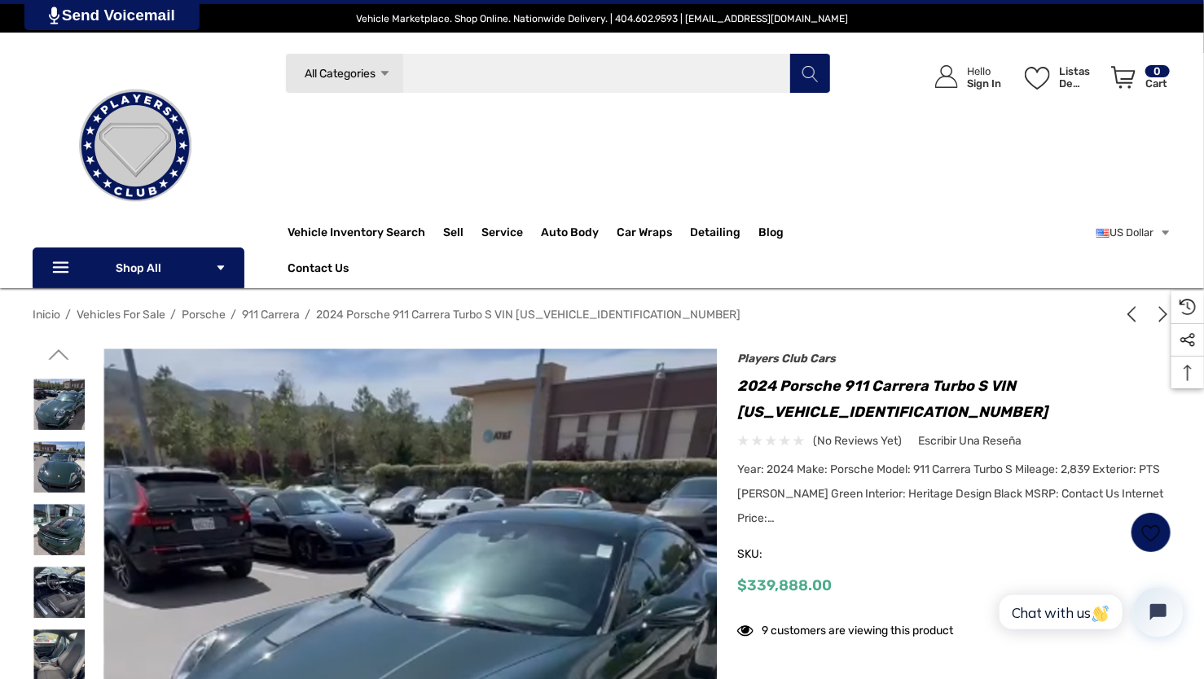
click at [491, 82] on input "Buscar" at bounding box center [558, 73] width 546 height 41
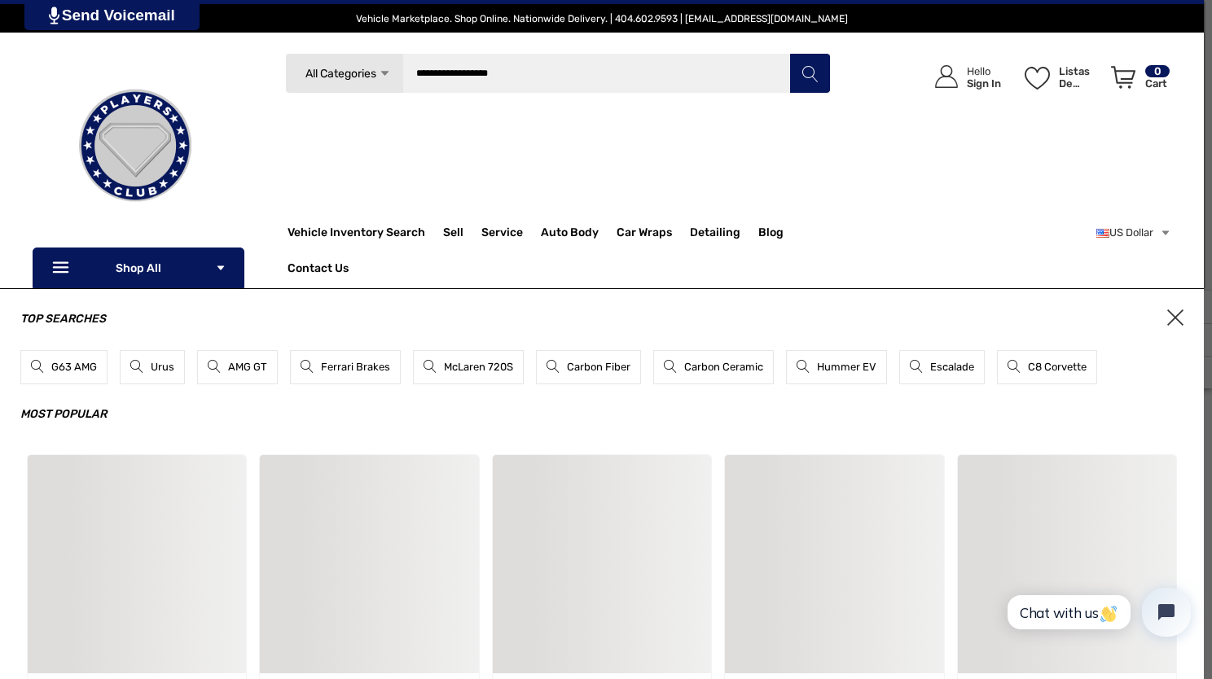
type input "**********"
click at [789, 53] on button "Buscar" at bounding box center [809, 73] width 41 height 41
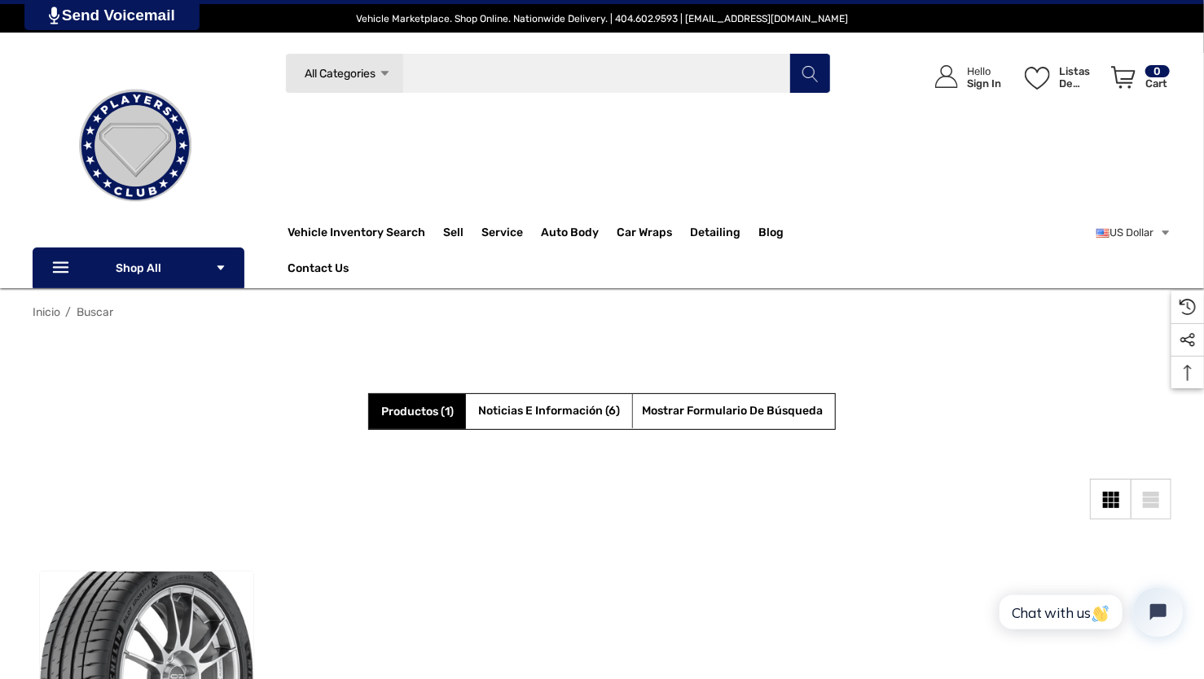
click at [538, 70] on input "Buscar" at bounding box center [558, 73] width 546 height 41
